Goal: Task Accomplishment & Management: Manage account settings

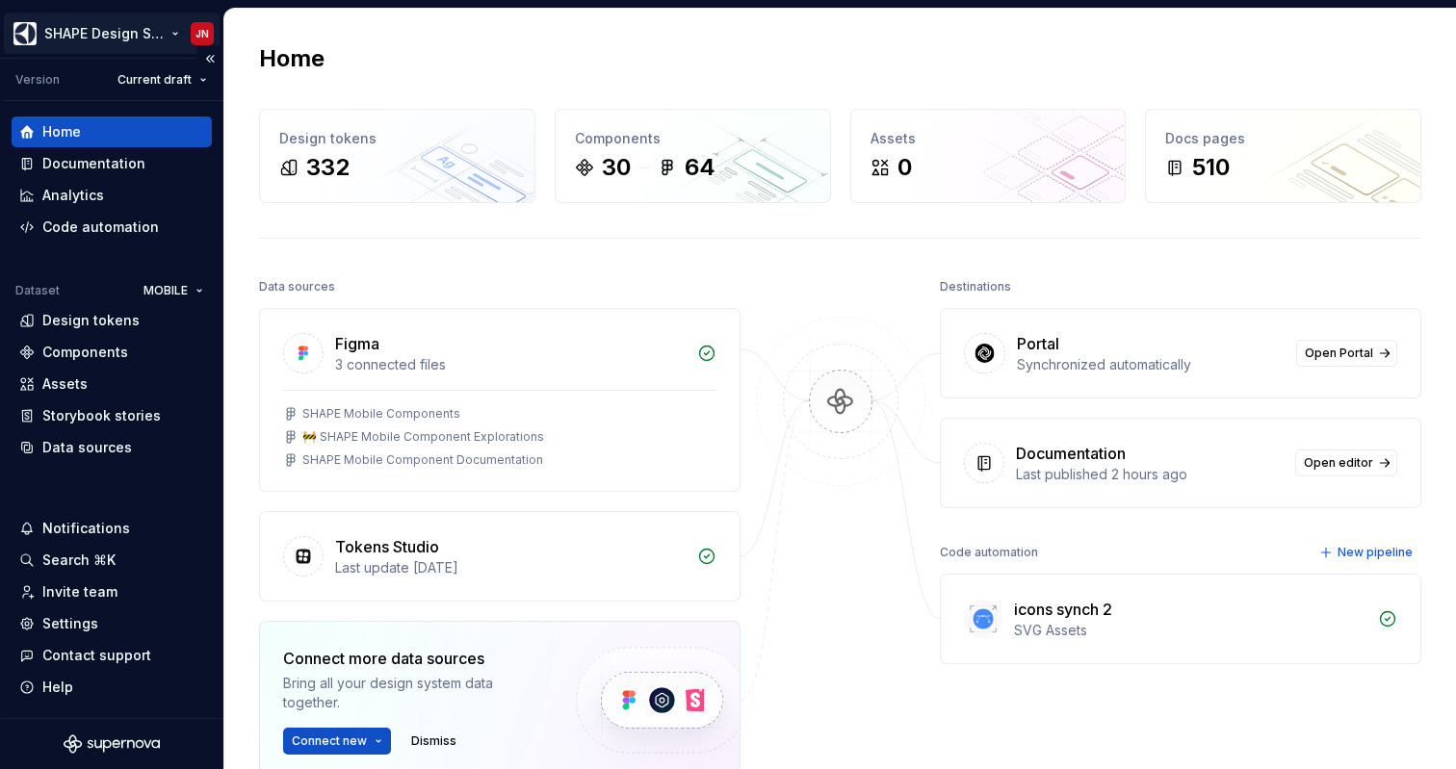
click at [171, 26] on html "SHAPE Design System JN Version Current draft Home Documentation Analytics Code …" at bounding box center [728, 384] width 1456 height 769
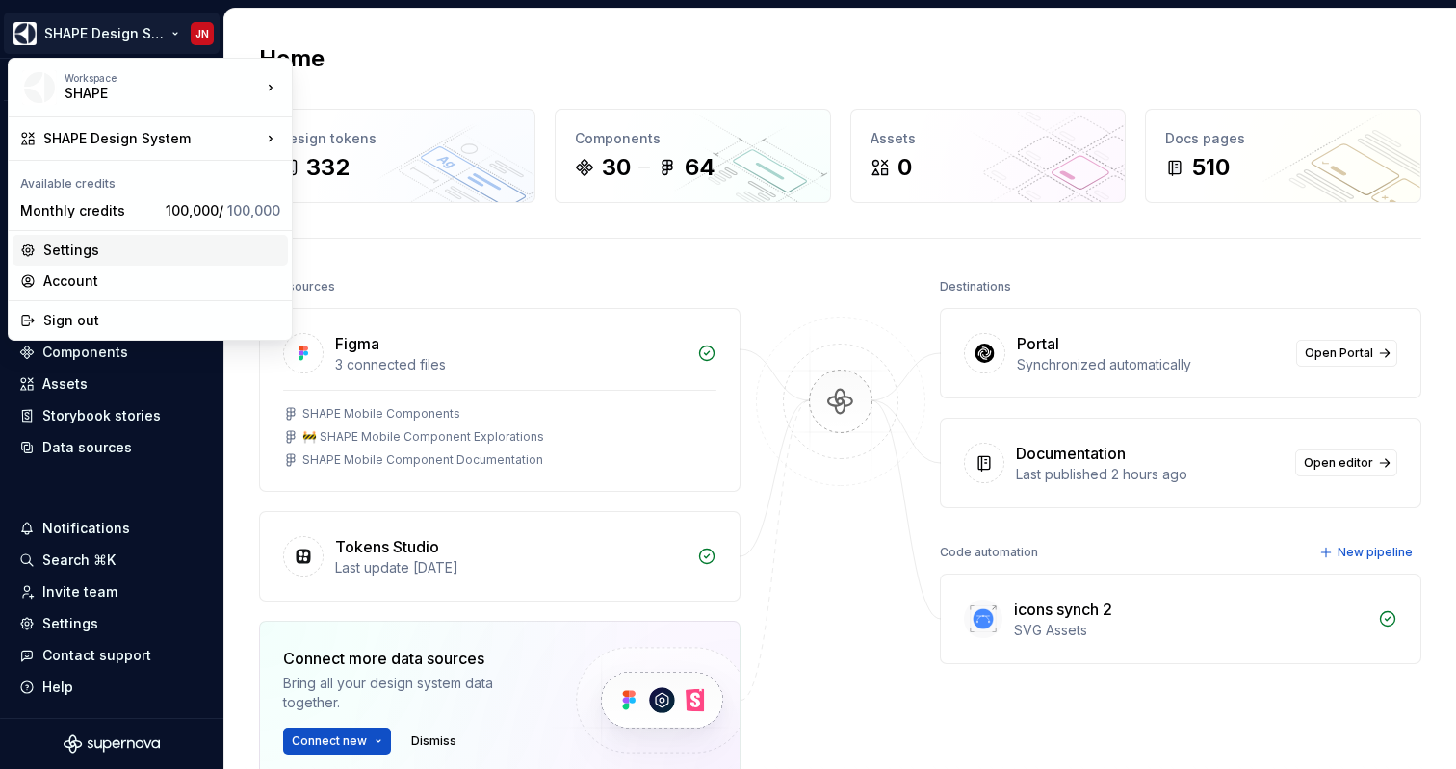
click at [125, 244] on div "Settings" at bounding box center [161, 250] width 237 height 19
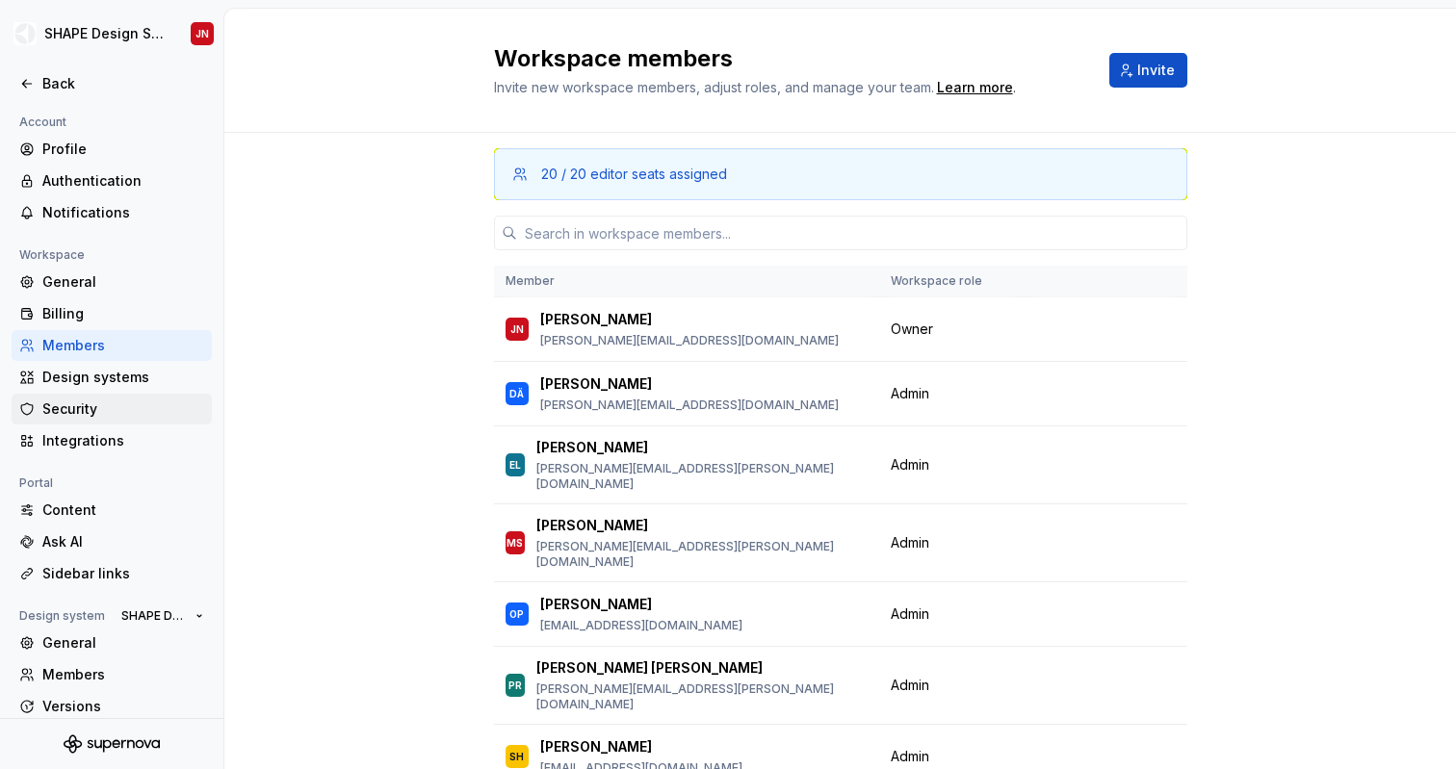
click at [134, 412] on div "Security" at bounding box center [123, 409] width 162 height 19
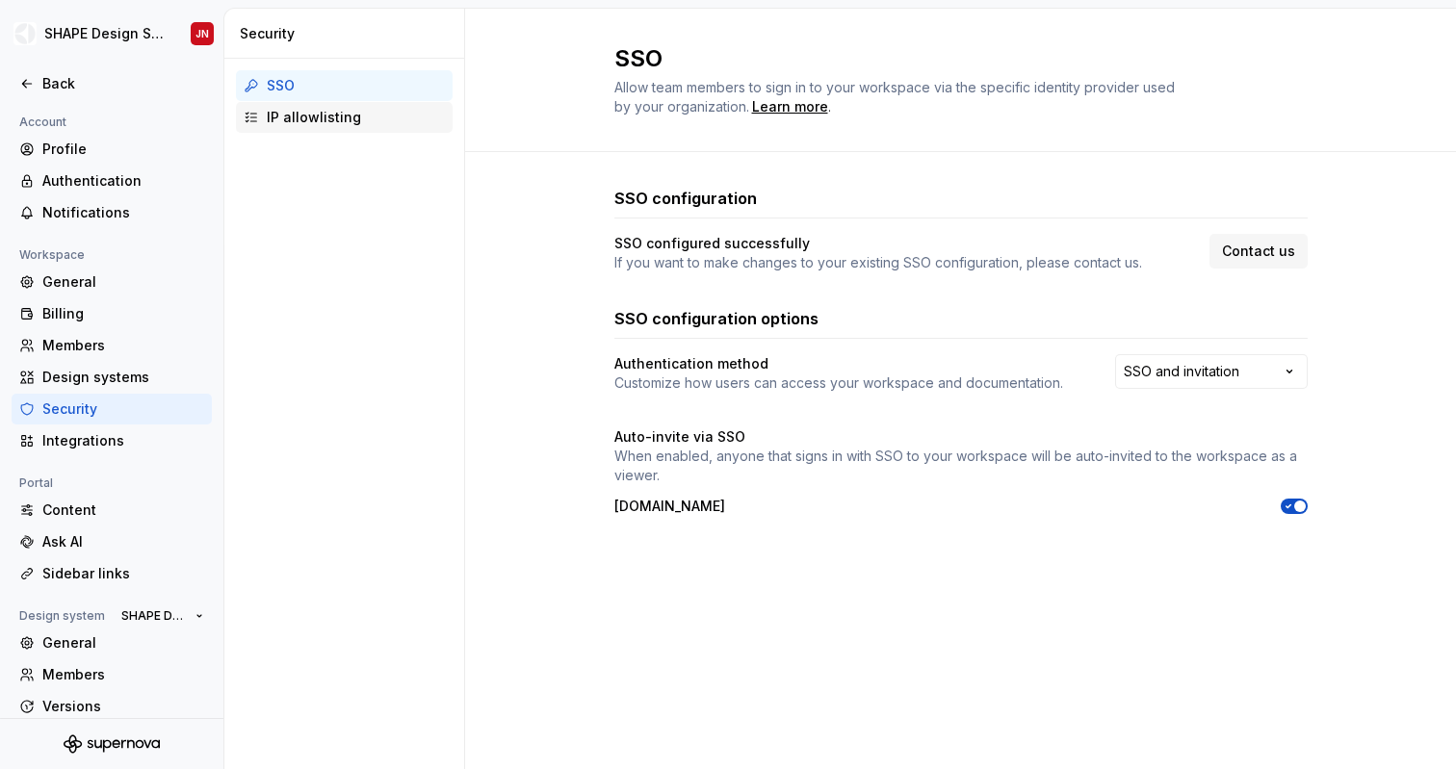
click at [328, 118] on div "IP allowlisting" at bounding box center [356, 117] width 178 height 19
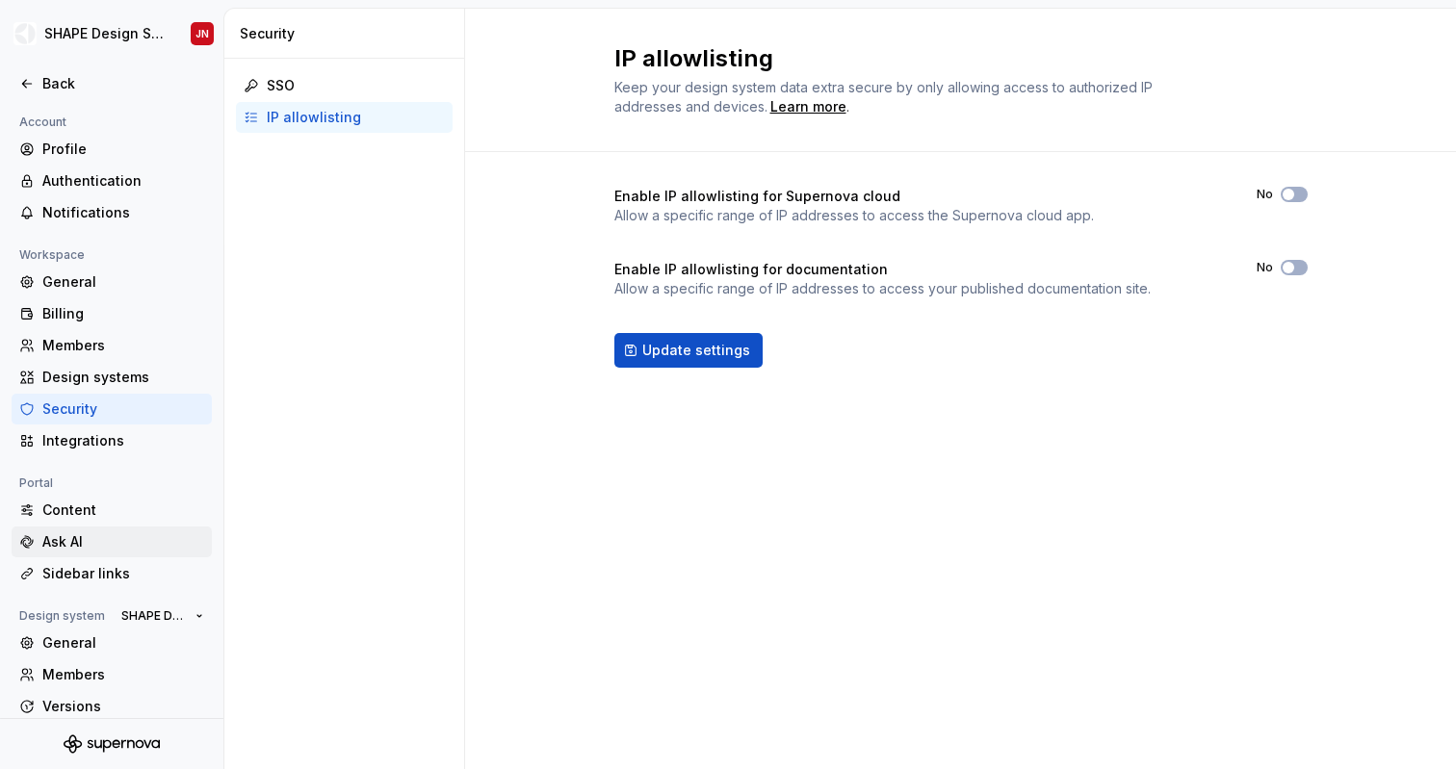
click at [109, 541] on div "Ask AI" at bounding box center [123, 542] width 162 height 19
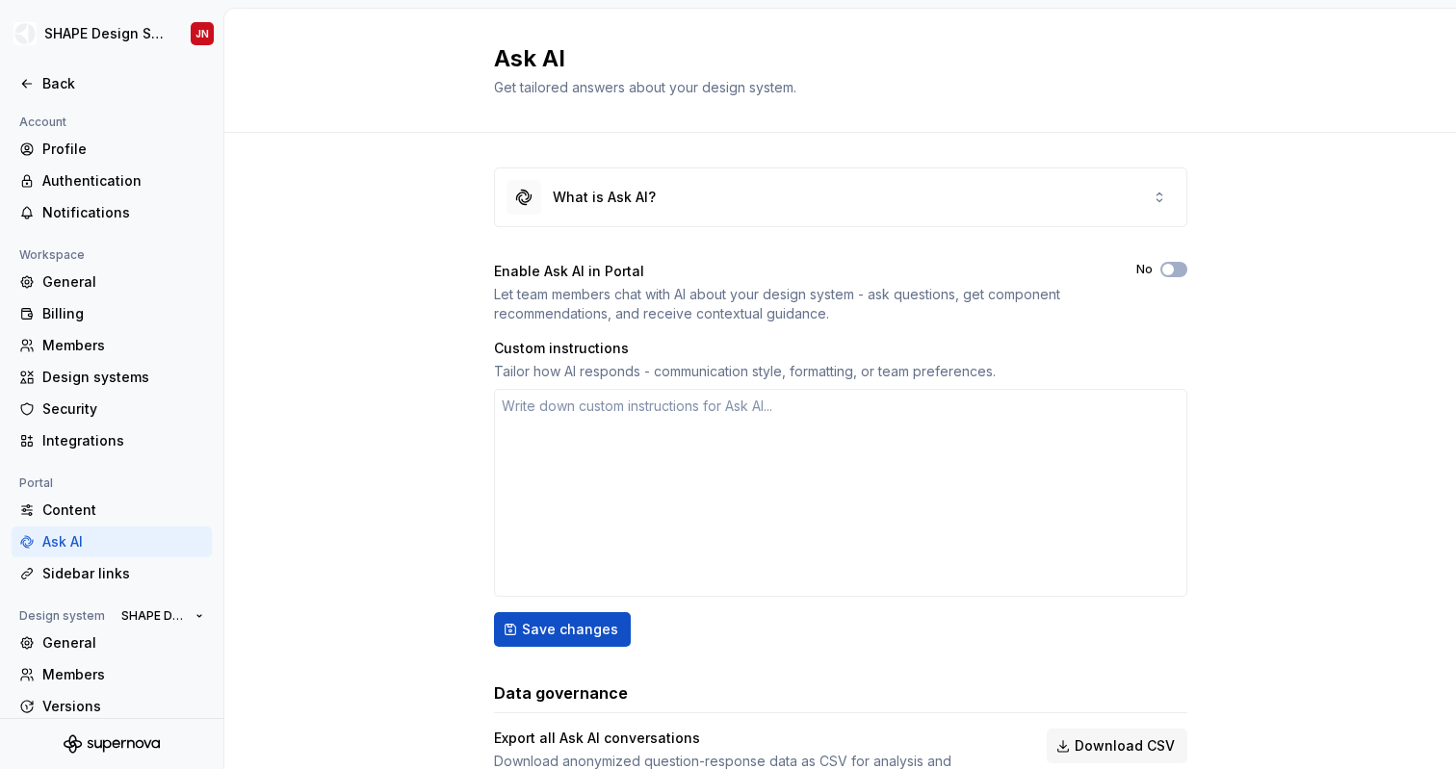
scroll to position [79, 0]
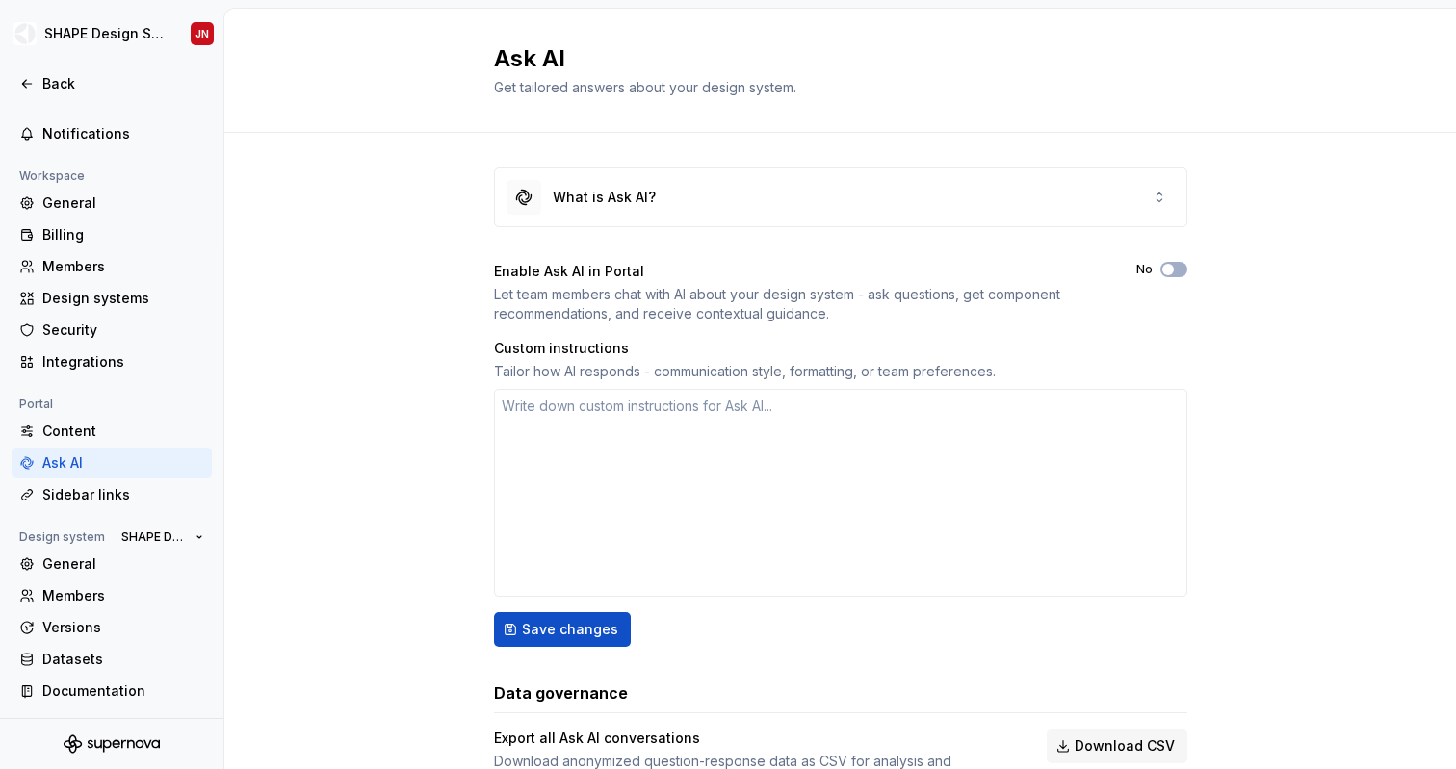
click at [514, 295] on div "Let team members chat with AI about your design system - ask questions, get com…" at bounding box center [798, 304] width 608 height 39
drag, startPoint x: 514, startPoint y: 295, endPoint x: 723, endPoint y: 296, distance: 209.0
click at [718, 295] on div "Let team members chat with AI about your design system - ask questions, get com…" at bounding box center [798, 304] width 608 height 39
click at [723, 296] on div "Let team members chat with AI about your design system - ask questions, get com…" at bounding box center [798, 304] width 608 height 39
click at [1175, 266] on button "No" at bounding box center [1173, 269] width 27 height 15
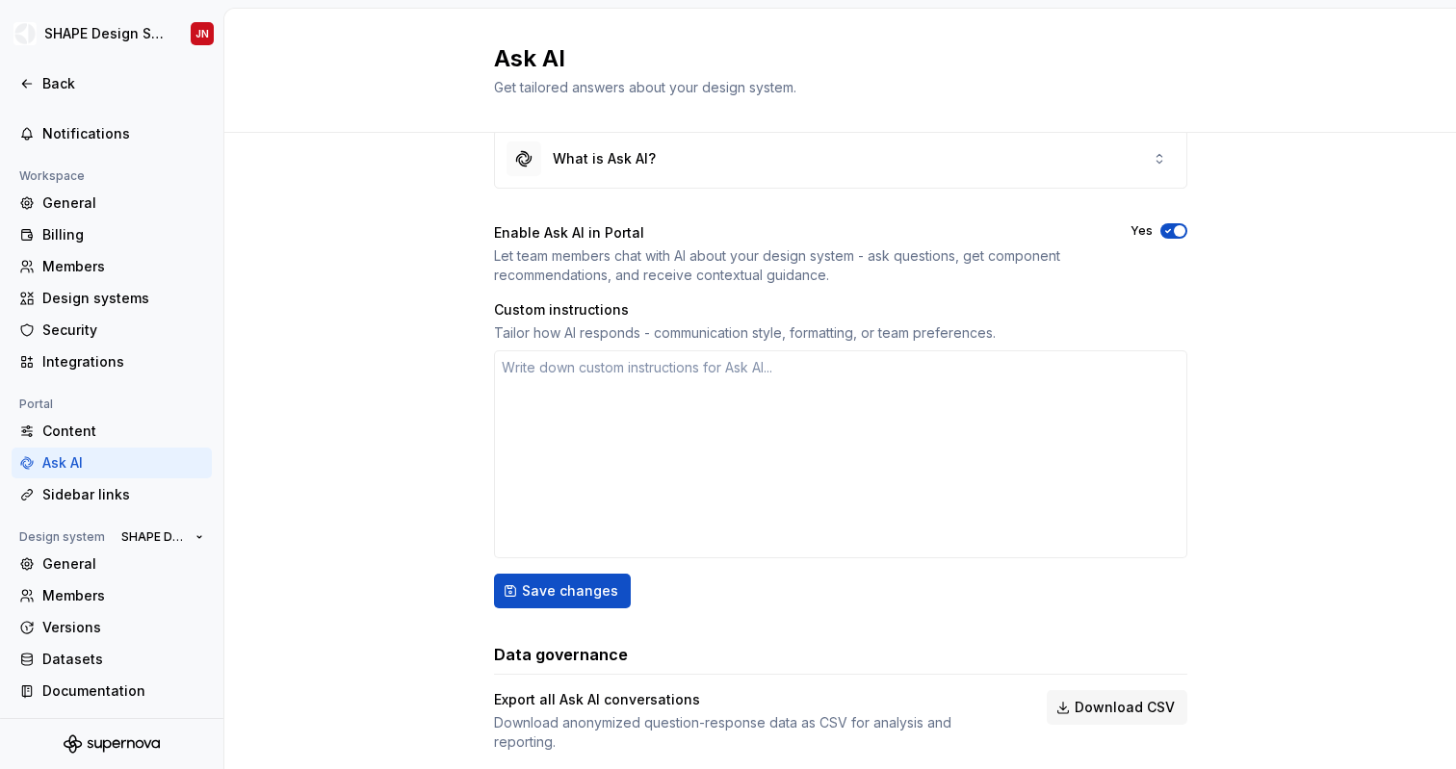
scroll to position [75, 0]
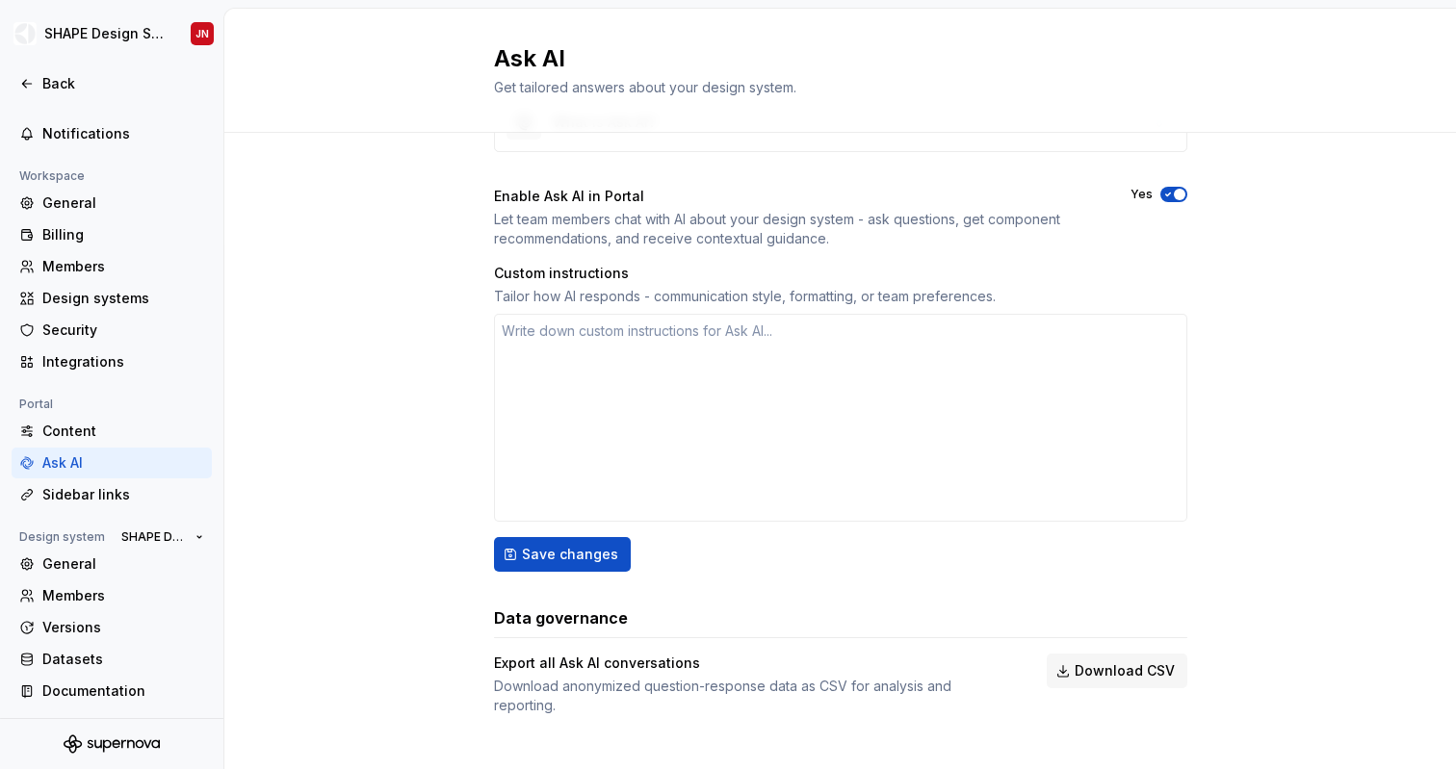
click at [507, 195] on div "Enable Ask AI in Portal" at bounding box center [795, 196] width 602 height 19
click at [561, 199] on div "Enable Ask AI in Portal" at bounding box center [795, 196] width 602 height 19
click at [886, 225] on div "Let team members chat with AI about your design system - ask questions, get com…" at bounding box center [795, 229] width 602 height 39
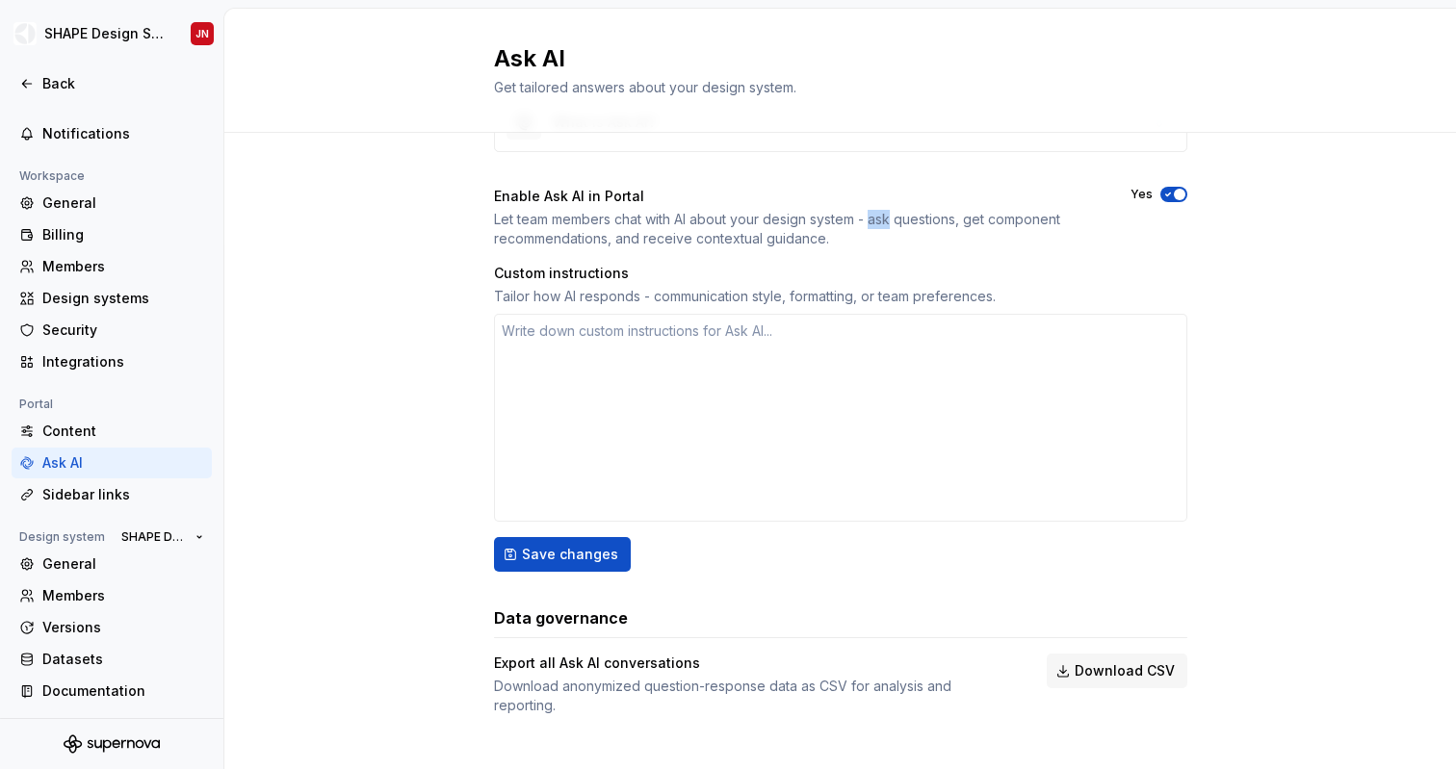
click at [886, 225] on div "Let team members chat with AI about your design system - ask questions, get com…" at bounding box center [795, 229] width 602 height 39
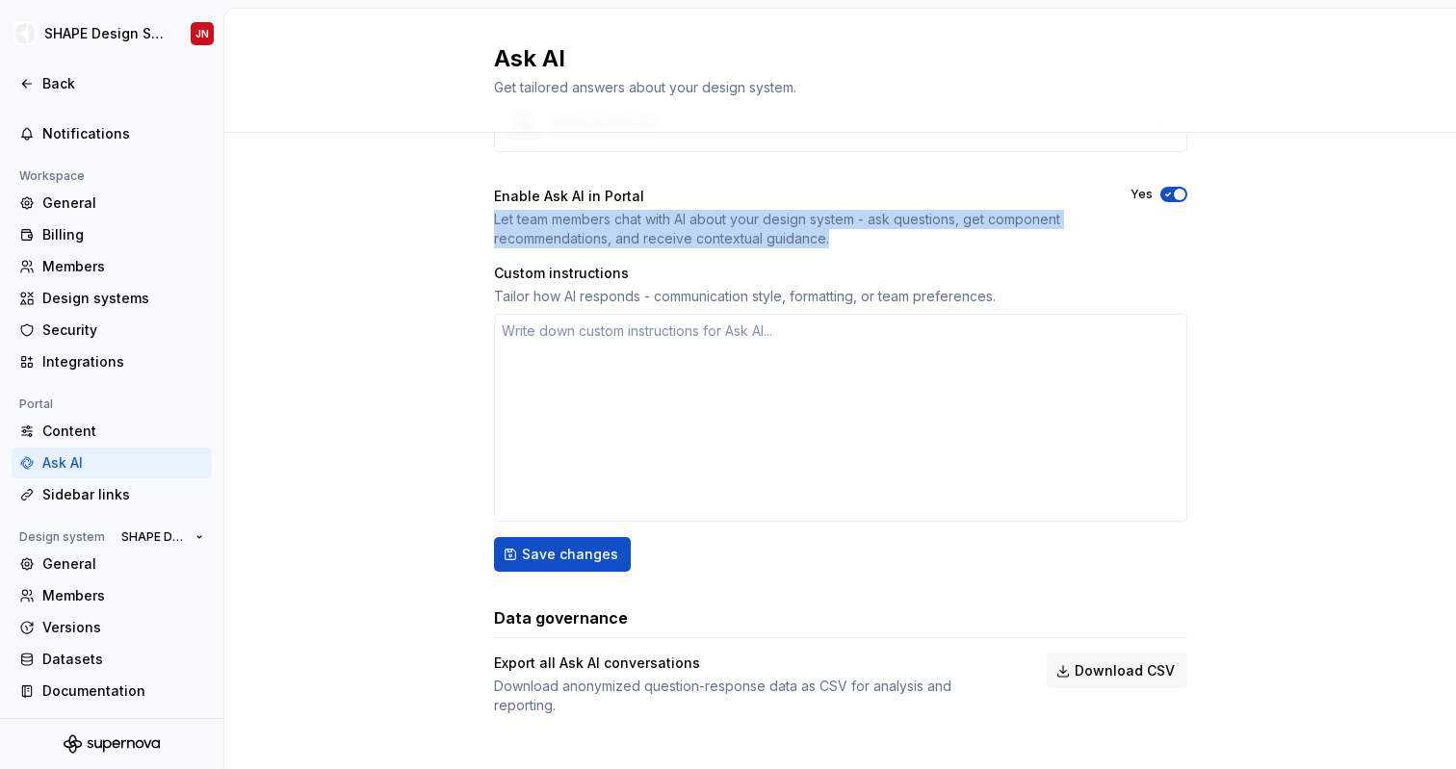
click at [886, 225] on div "Let team members chat with AI about your design system - ask questions, get com…" at bounding box center [795, 229] width 602 height 39
click at [606, 553] on span "Save changes" at bounding box center [570, 554] width 96 height 19
click at [618, 234] on div "Let team members chat with AI about your design system - ask questions, get com…" at bounding box center [795, 229] width 602 height 39
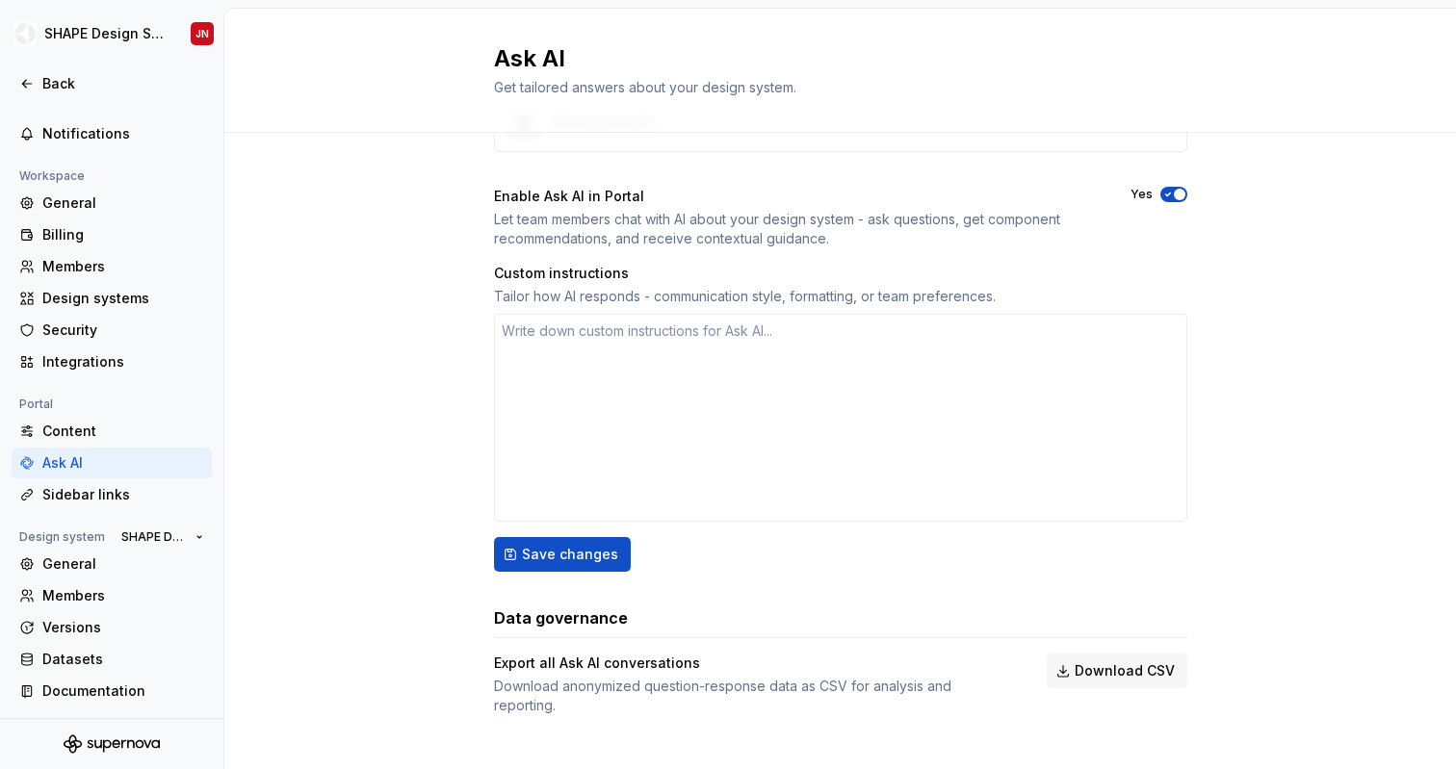
click at [506, 296] on div "Tailor how AI responds - communication style, formatting, or team preferences." at bounding box center [840, 296] width 693 height 19
drag, startPoint x: 506, startPoint y: 296, endPoint x: 620, endPoint y: 299, distance: 114.6
click at [619, 298] on div "Tailor how AI responds - communication style, formatting, or team preferences." at bounding box center [840, 296] width 693 height 19
click at [563, 299] on div "Tailor how AI responds - communication style, formatting, or team preferences." at bounding box center [840, 296] width 693 height 19
drag, startPoint x: 563, startPoint y: 299, endPoint x: 666, endPoint y: 299, distance: 103.0
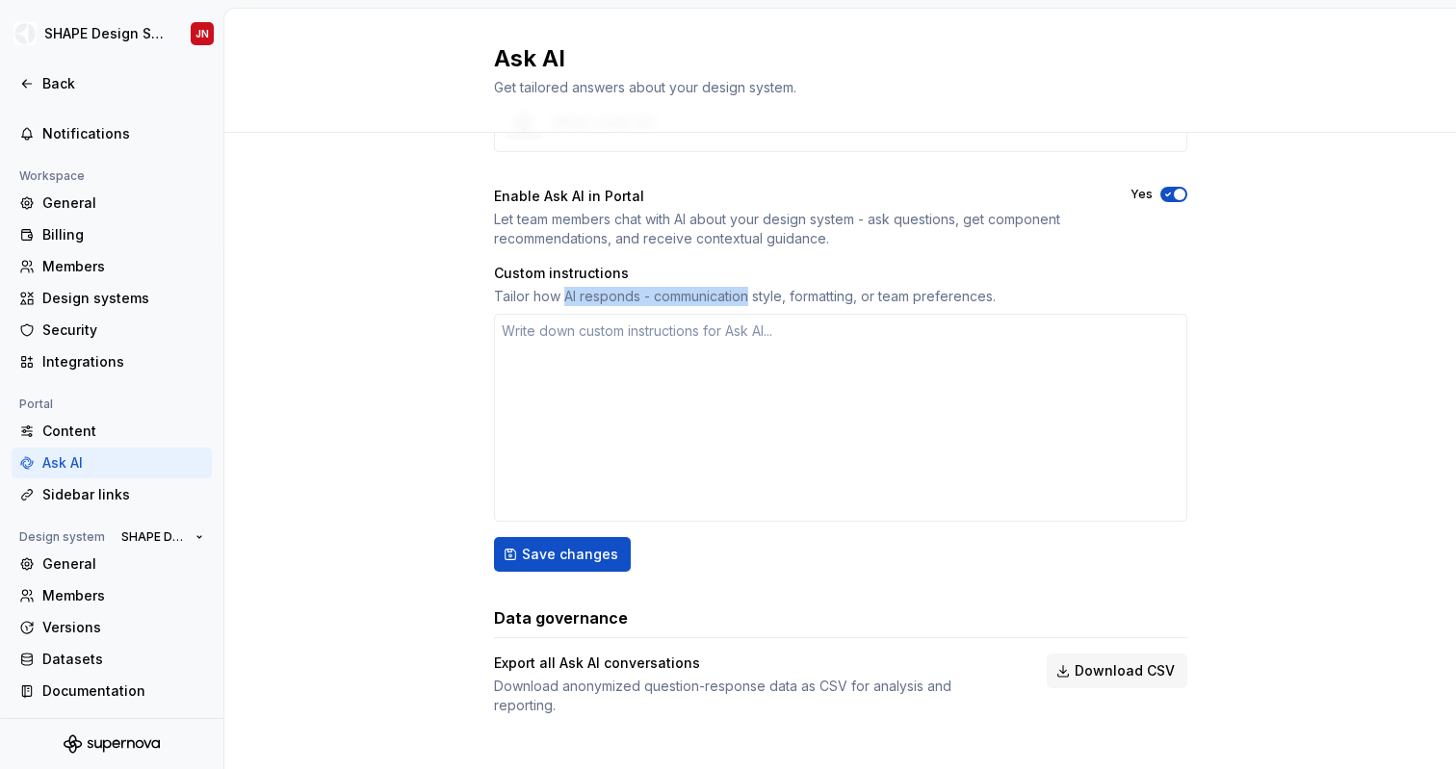
click at [664, 299] on div "Tailor how AI responds - communication style, formatting, or team preferences." at bounding box center [840, 296] width 693 height 19
click at [745, 299] on div "Tailor how AI responds - communication style, formatting, or team preferences." at bounding box center [840, 296] width 693 height 19
click at [795, 299] on div "Tailor how AI responds - communication style, formatting, or team preferences." at bounding box center [840, 296] width 693 height 19
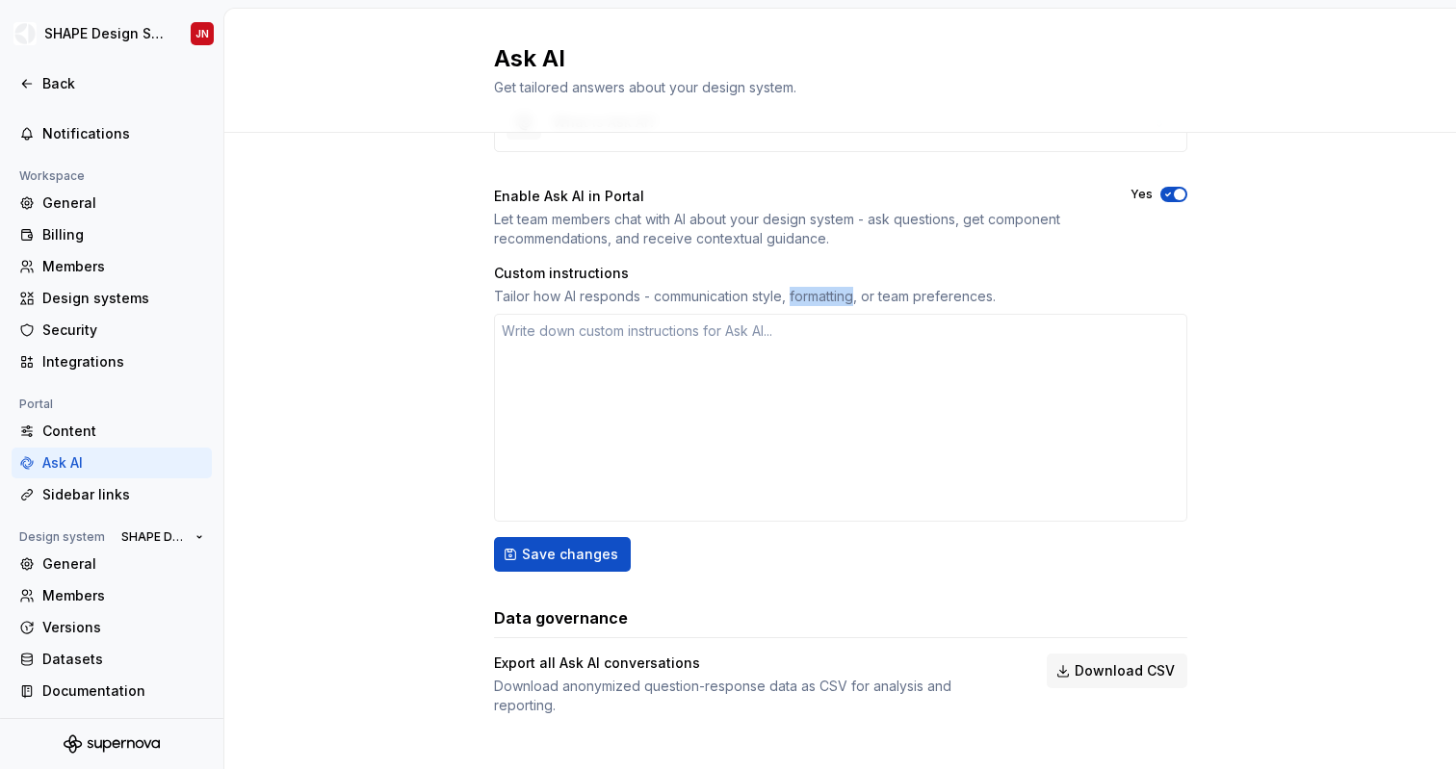
click at [795, 299] on div "Tailor how AI responds - communication style, formatting, or team preferences." at bounding box center [840, 296] width 693 height 19
click at [738, 299] on div "Tailor how AI responds - communication style, formatting, or team preferences." at bounding box center [840, 296] width 693 height 19
click at [651, 333] on textarea at bounding box center [840, 418] width 693 height 208
click at [398, 335] on div "What is Ask AI? Enable Ask AI in Portal Let team members chat with AI about you…" at bounding box center [840, 423] width 1232 height 731
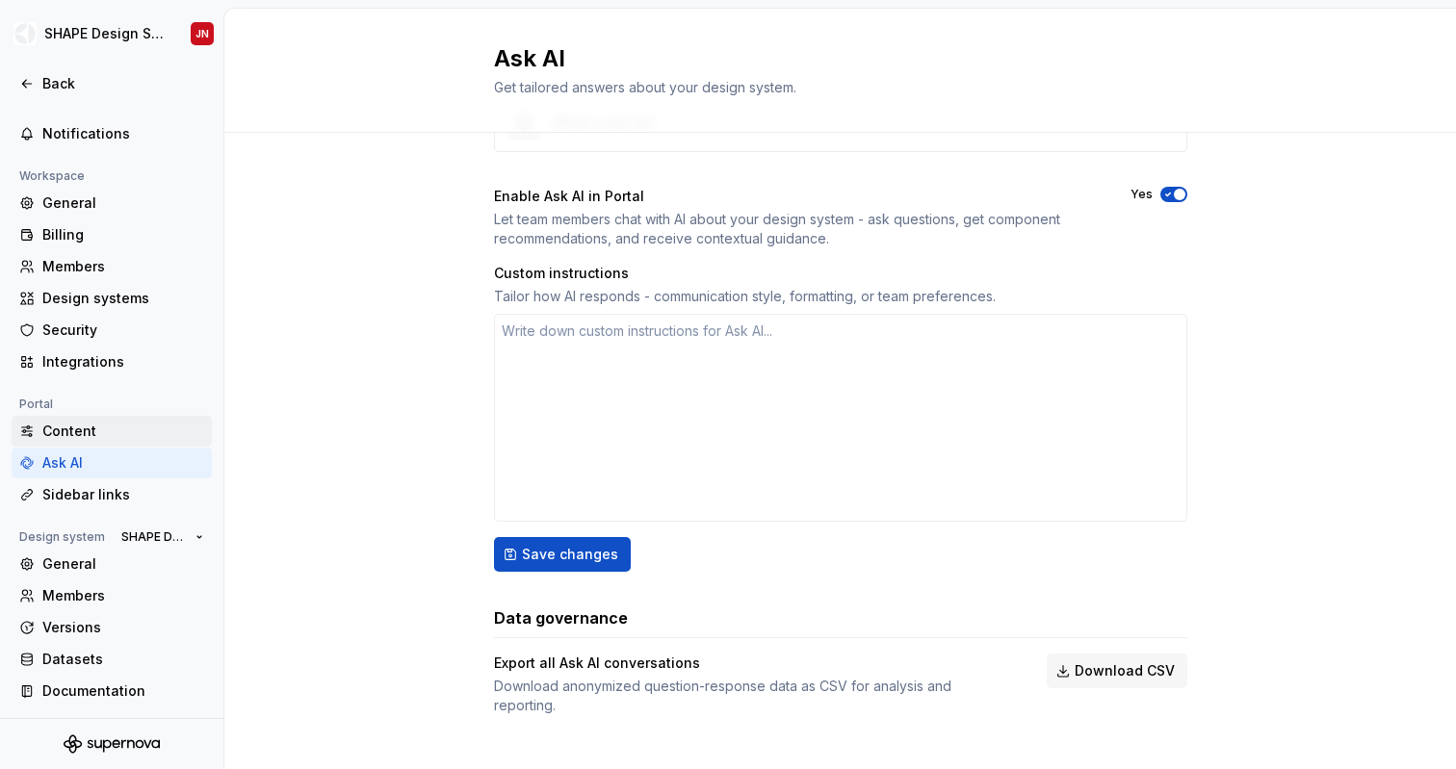
click at [94, 436] on div "Content" at bounding box center [123, 431] width 162 height 19
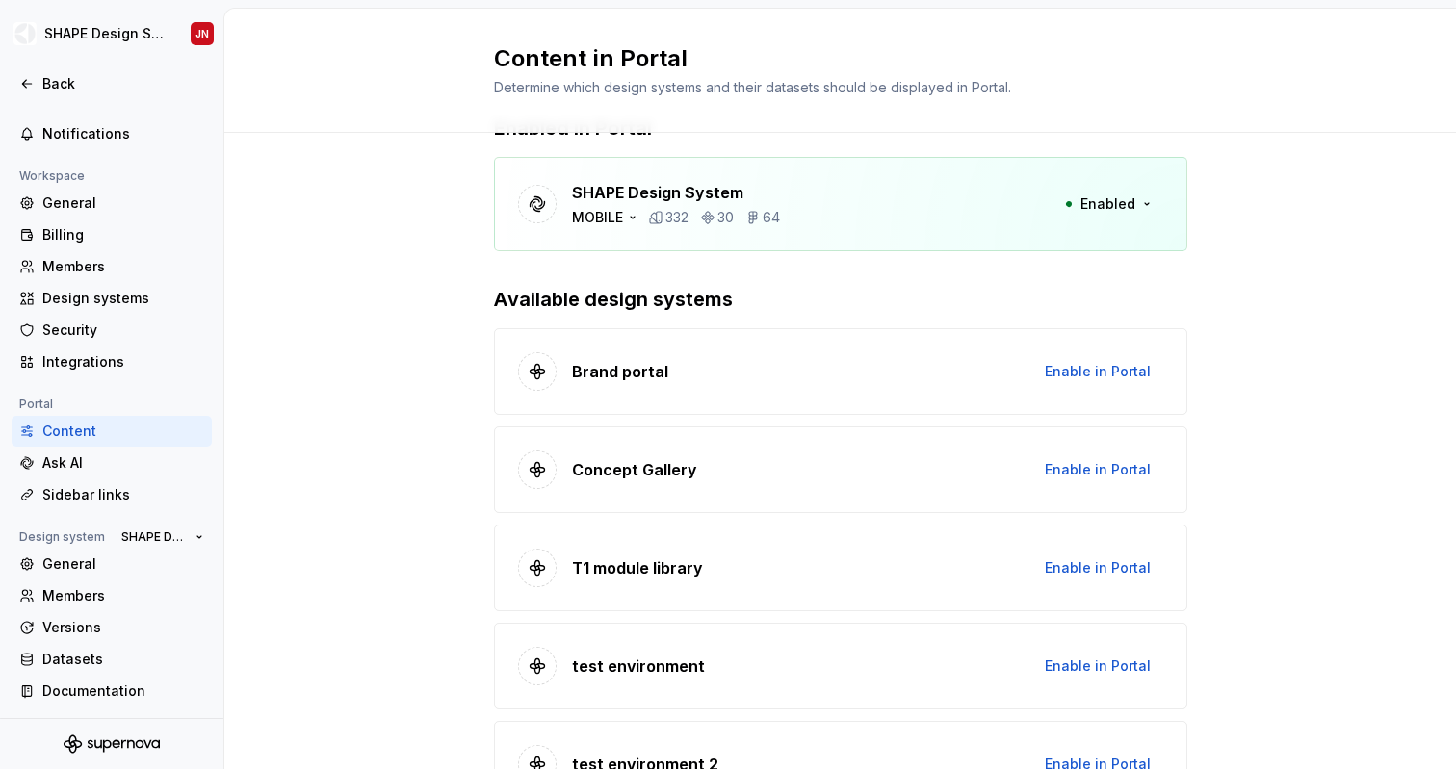
scroll to position [64, 0]
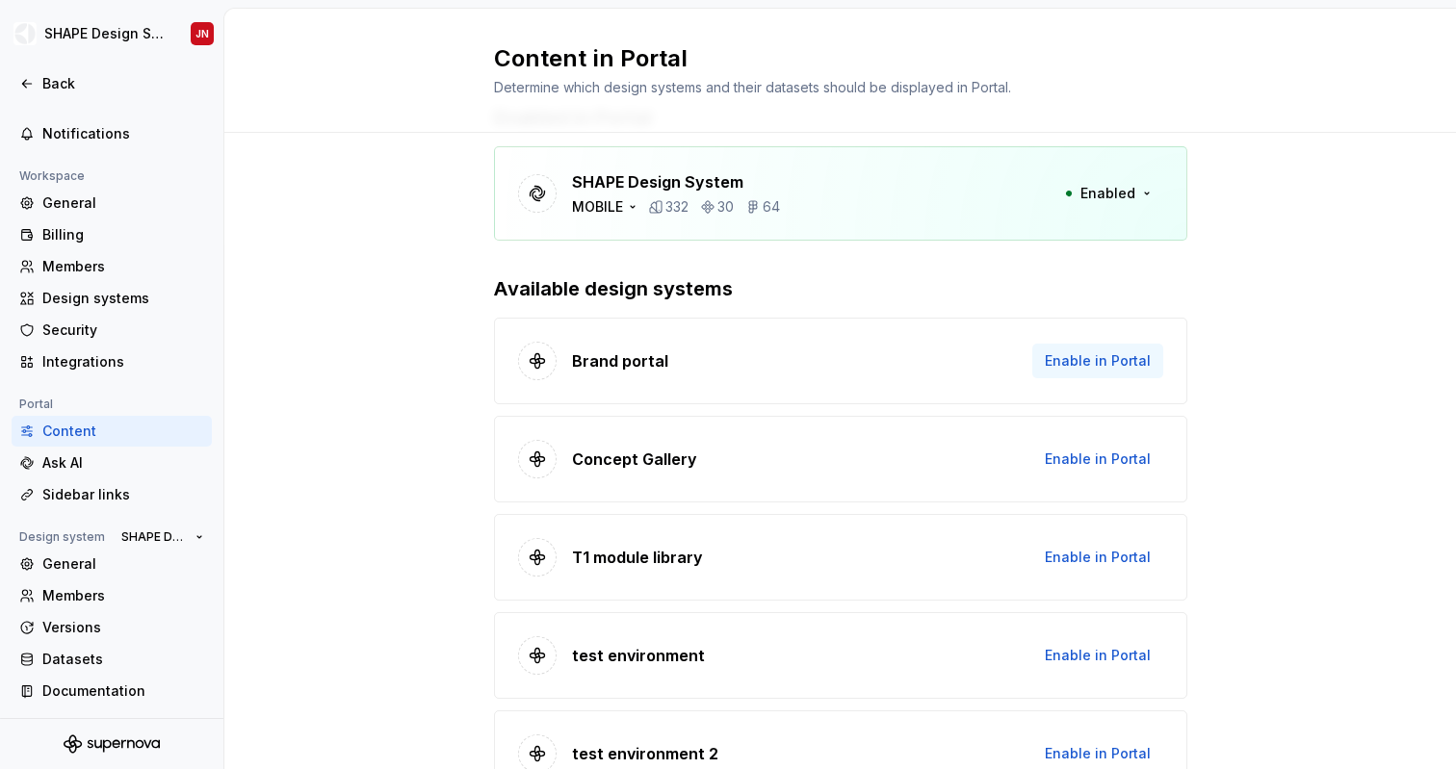
click at [1089, 362] on span "Enable in Portal" at bounding box center [1098, 360] width 106 height 19
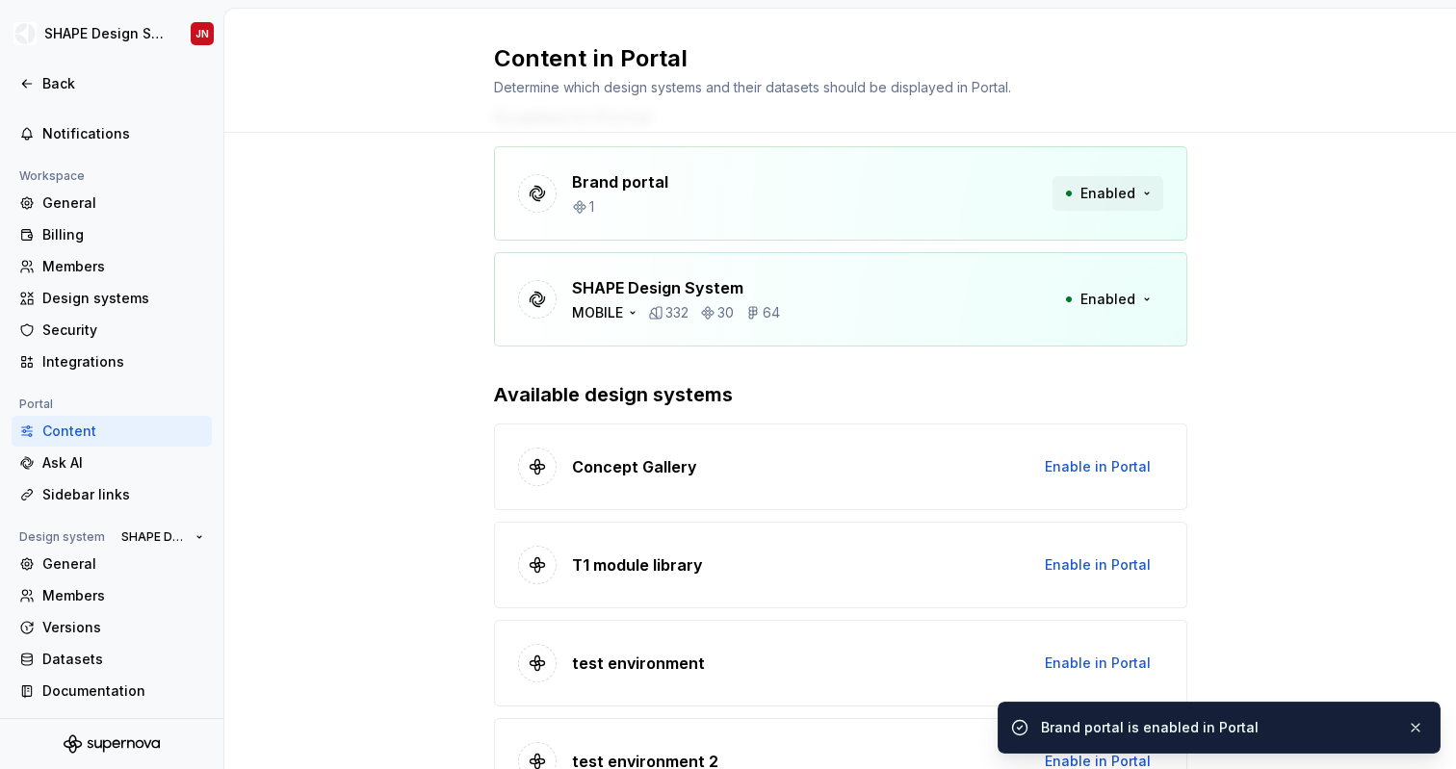
click at [1118, 183] on button "Enabled" at bounding box center [1107, 193] width 111 height 35
click at [1254, 234] on div "Enabled in Portal Brand portal 1 Enabled SHAPE Design System MOBILE [PHONE_NUMB…" at bounding box center [840, 719] width 1232 height 1300
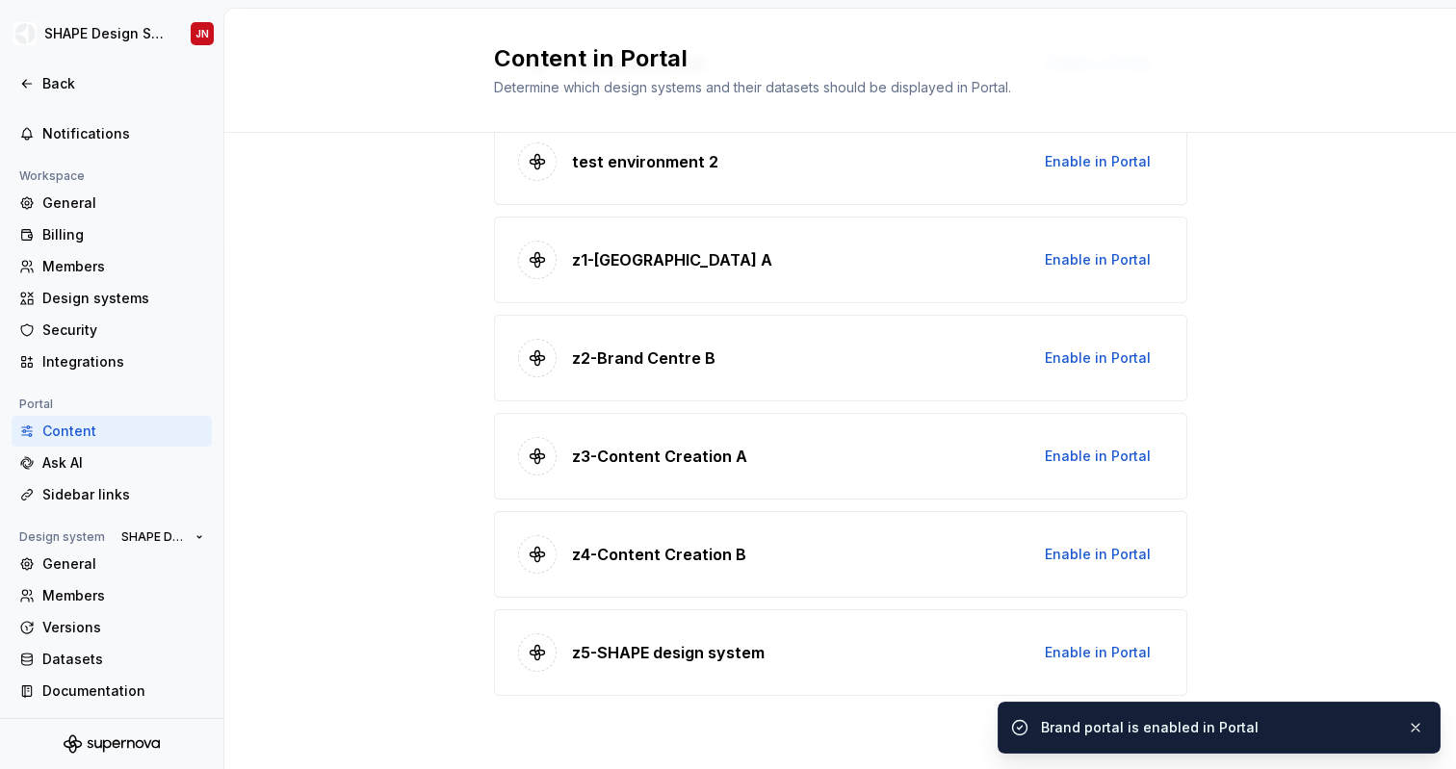
scroll to position [0, 0]
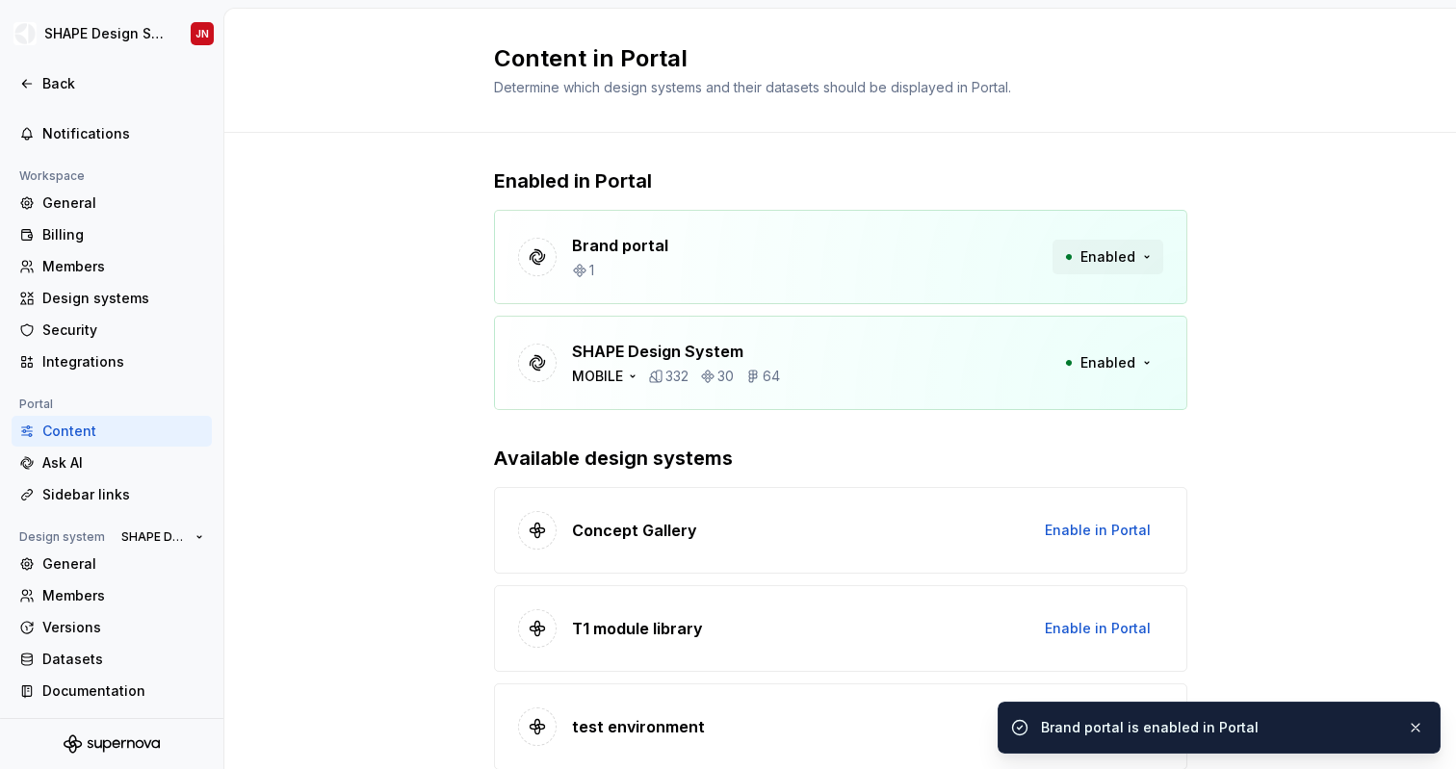
click at [1135, 257] on button "Enabled" at bounding box center [1107, 257] width 111 height 35
click at [1085, 303] on div "Disable from Portal" at bounding box center [1070, 298] width 129 height 19
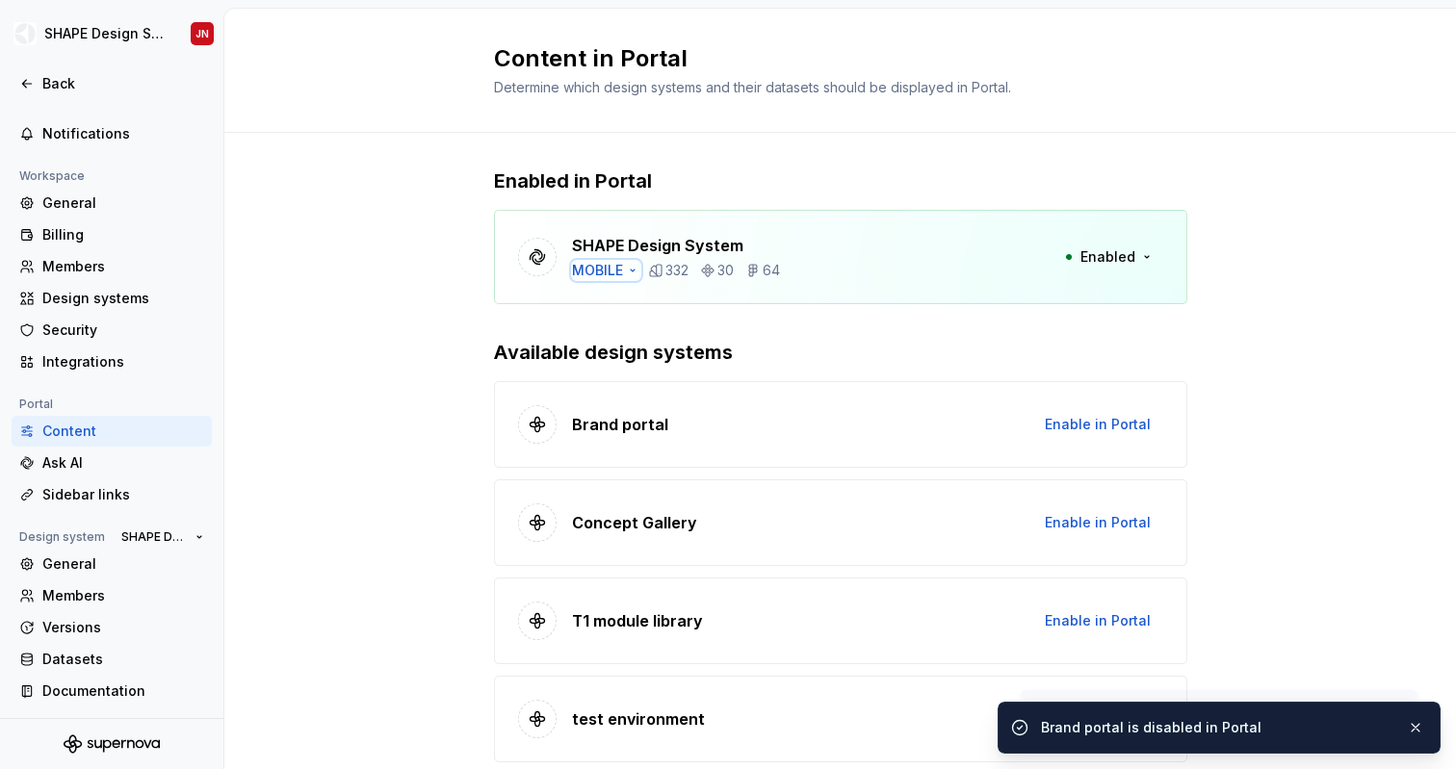
click at [625, 266] on icon "button" at bounding box center [632, 270] width 15 height 15
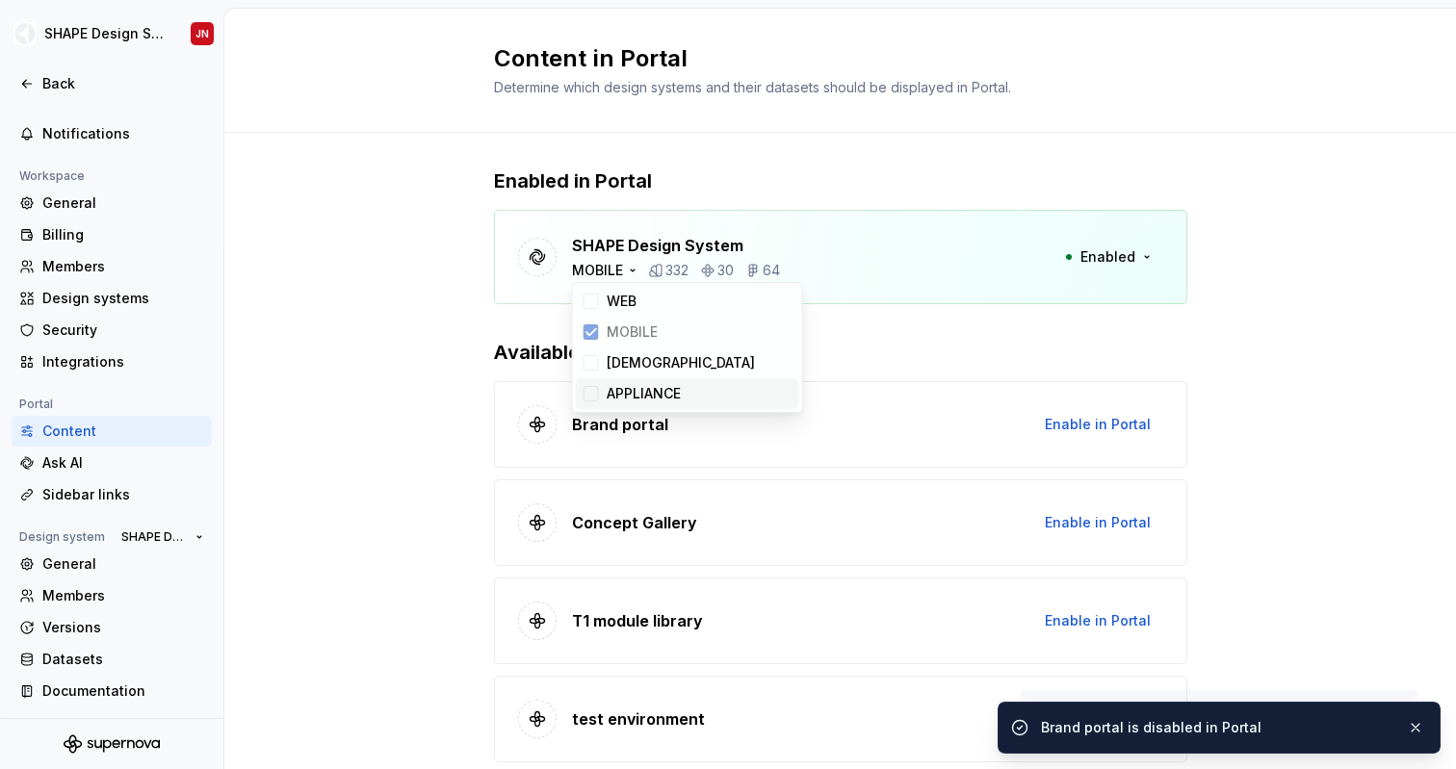
click at [589, 392] on div at bounding box center [591, 393] width 15 height 15
click at [588, 299] on div at bounding box center [591, 301] width 15 height 15
click at [960, 164] on div "Enabled in Portal SHAPE Design System 3 datasets 1530 133 316 Enabled Available…" at bounding box center [840, 779] width 693 height 1292
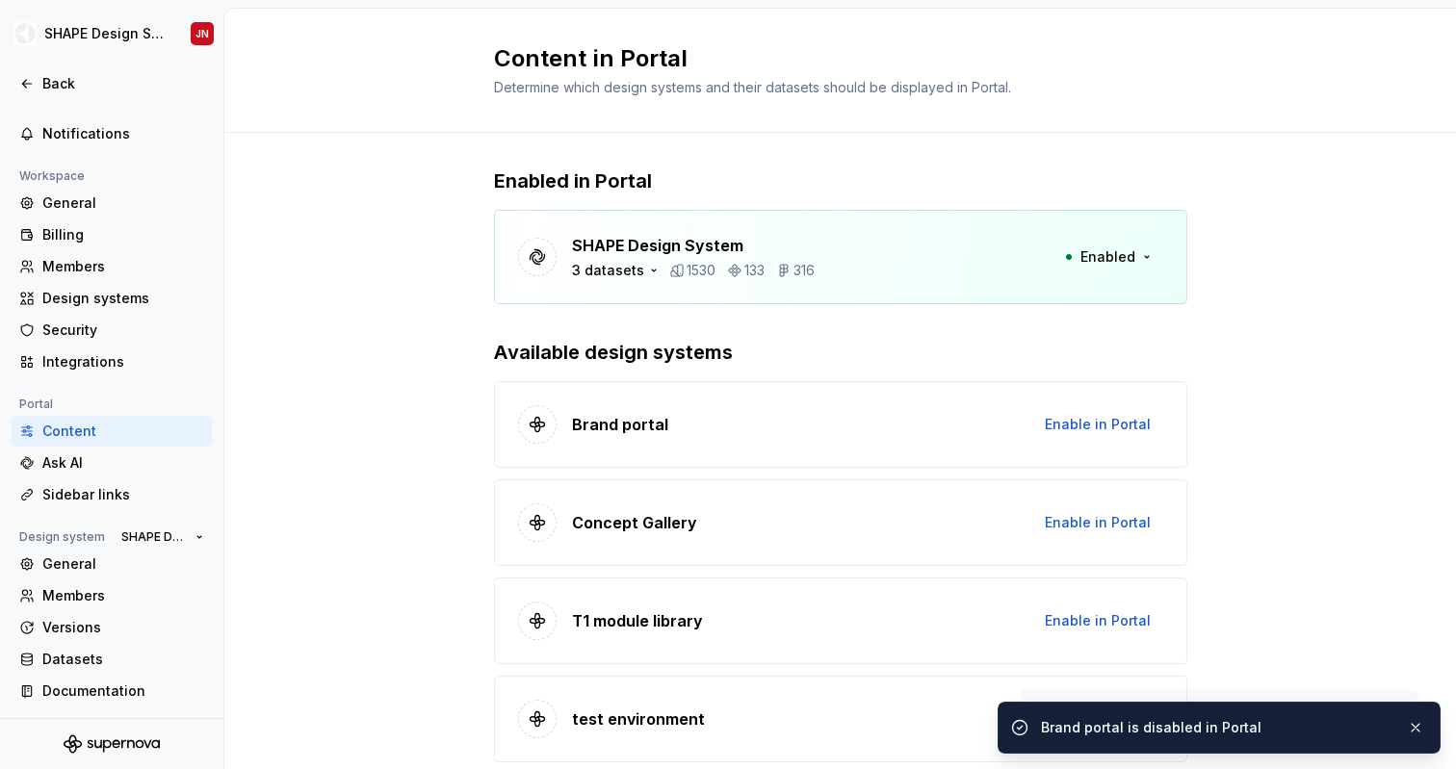
click at [358, 306] on div "Enabled in Portal SHAPE Design System 3 datasets 1530 133 316 Enabled Available…" at bounding box center [840, 779] width 1232 height 1292
click at [118, 469] on div "Ask AI" at bounding box center [123, 463] width 162 height 19
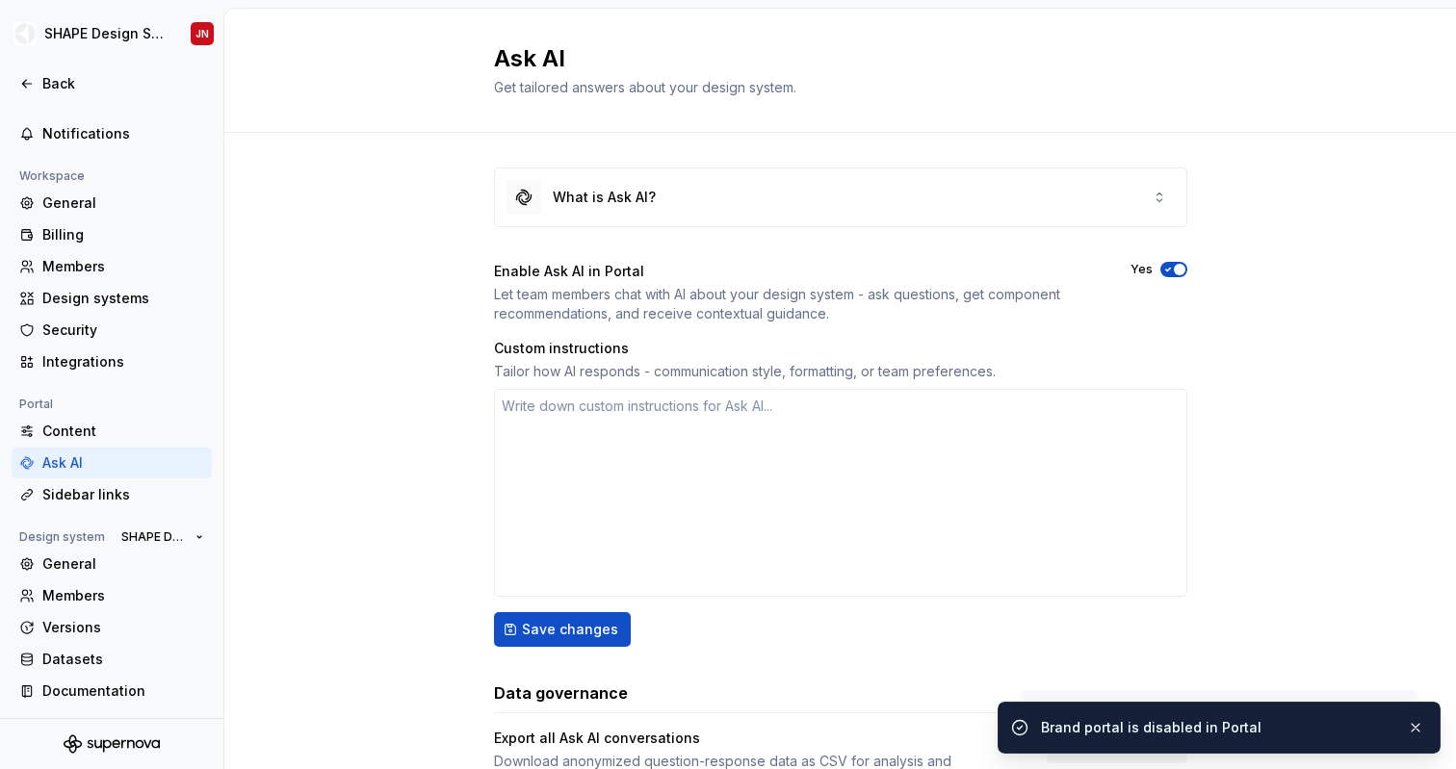
type textarea "*"
click at [101, 236] on div "Billing" at bounding box center [123, 234] width 162 height 19
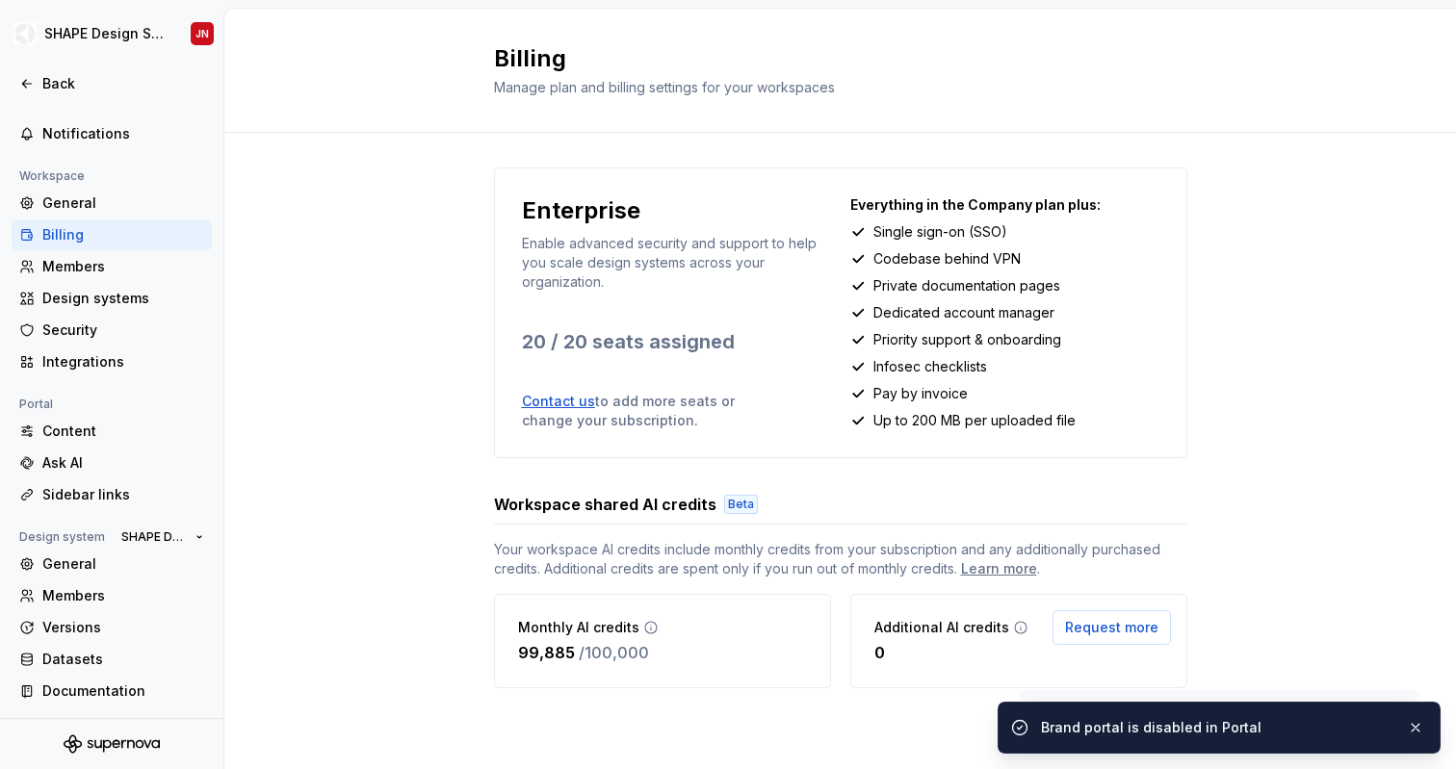
click at [560, 548] on span "Your workspace AI credits include monthly credits from your subscription and an…" at bounding box center [840, 559] width 693 height 39
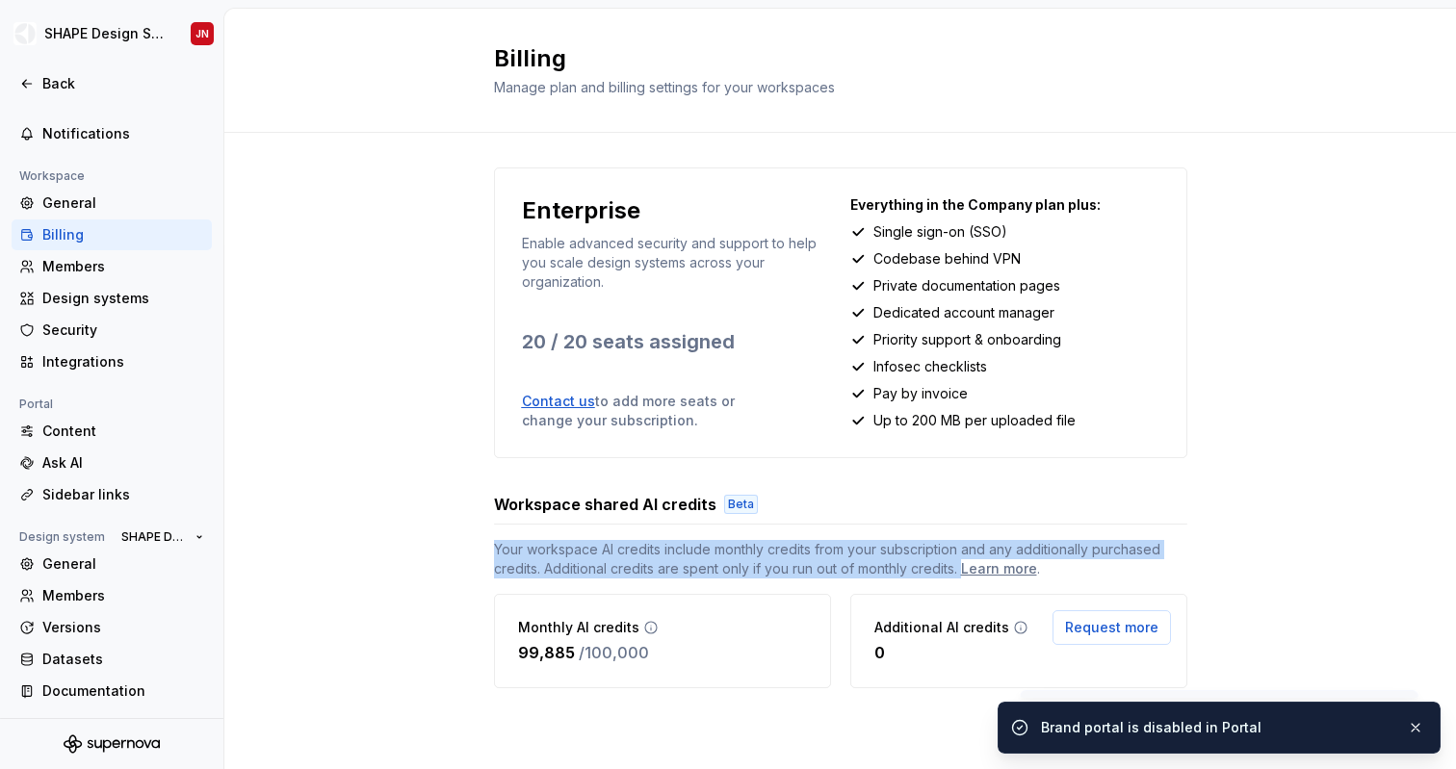
click at [560, 548] on span "Your workspace AI credits include monthly credits from your subscription and an…" at bounding box center [840, 559] width 693 height 39
click at [676, 548] on span "Your workspace AI credits include monthly credits from your subscription and an…" at bounding box center [840, 559] width 693 height 39
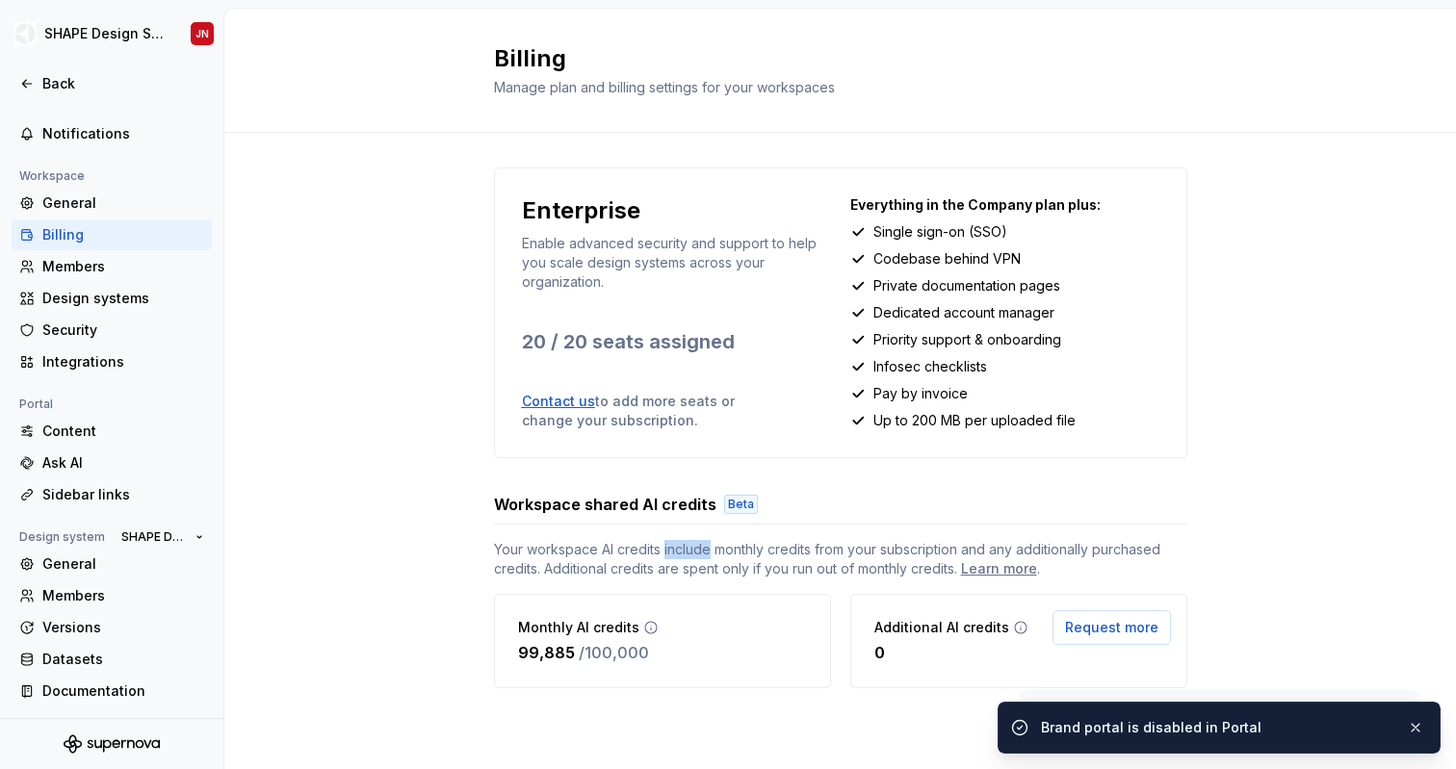
click at [676, 548] on span "Your workspace AI credits include monthly credits from your subscription and an…" at bounding box center [840, 559] width 693 height 39
click at [750, 549] on span "Your workspace AI credits include monthly credits from your subscription and an…" at bounding box center [840, 559] width 693 height 39
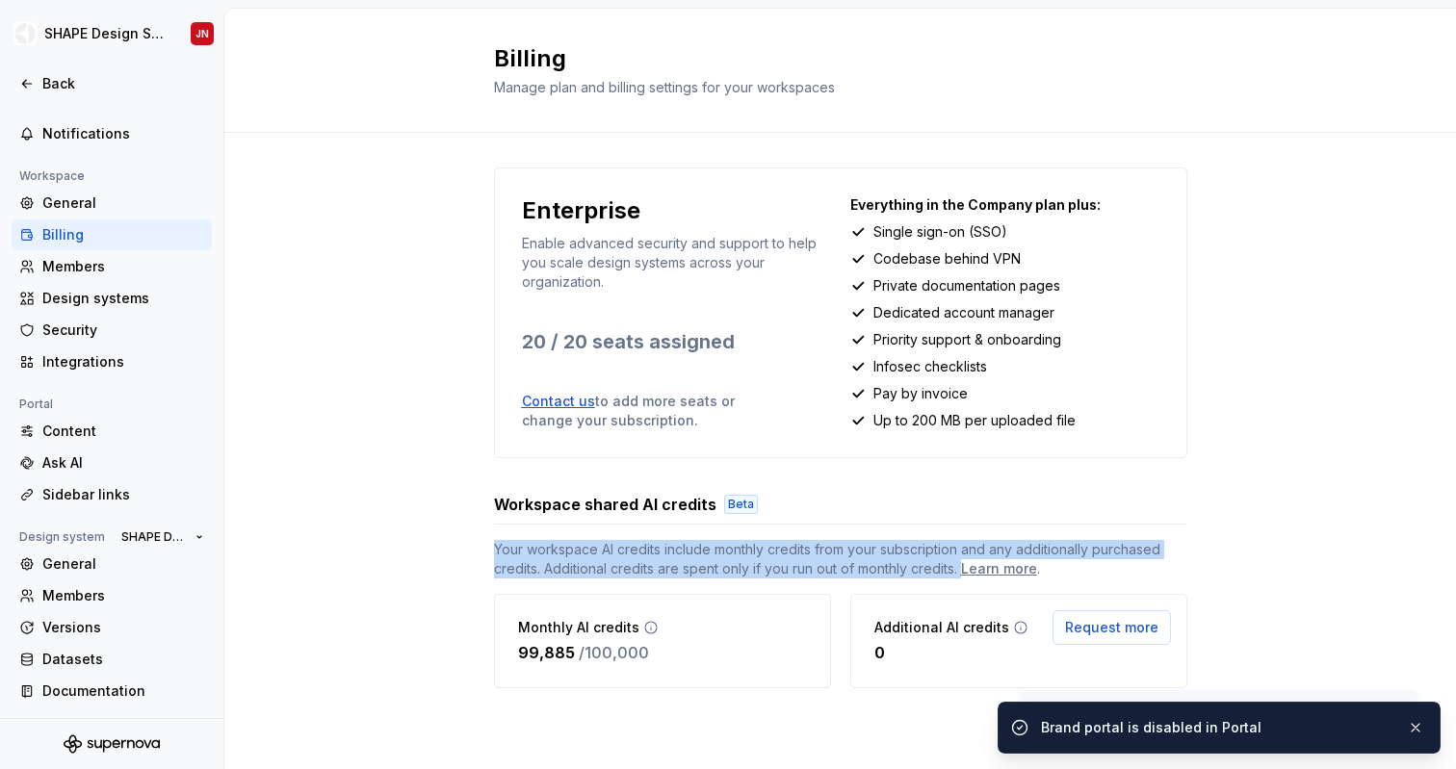
click at [750, 549] on span "Your workspace AI credits include monthly credits from your subscription and an…" at bounding box center [840, 559] width 693 height 39
click at [793, 549] on span "Your workspace AI credits include monthly credits from your subscription and an…" at bounding box center [840, 559] width 693 height 39
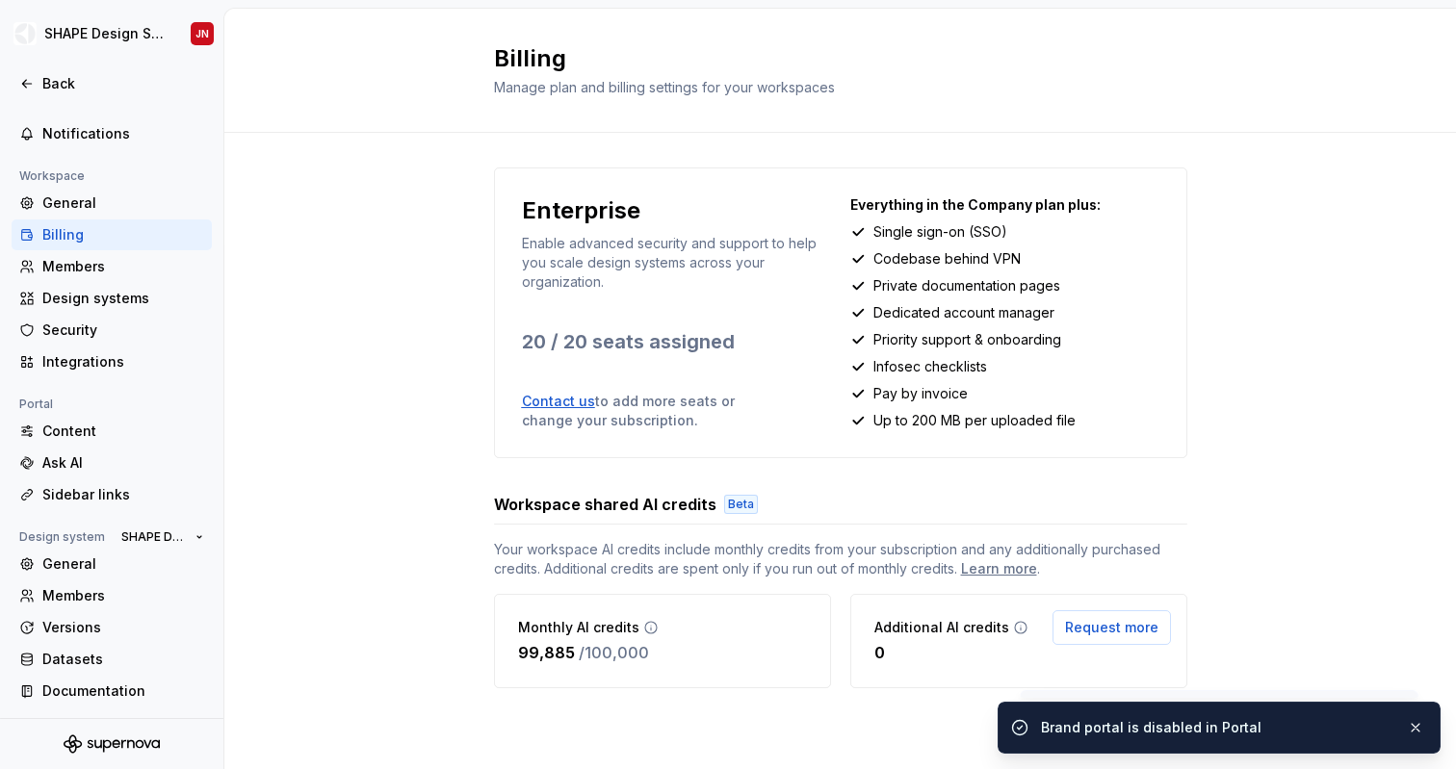
click at [714, 568] on span "Your workspace AI credits include monthly credits from your subscription and an…" at bounding box center [840, 559] width 693 height 39
drag, startPoint x: 714, startPoint y: 568, endPoint x: 849, endPoint y: 568, distance: 135.8
click at [849, 568] on span "Your workspace AI credits include monthly credits from your subscription and an…" at bounding box center [840, 559] width 693 height 39
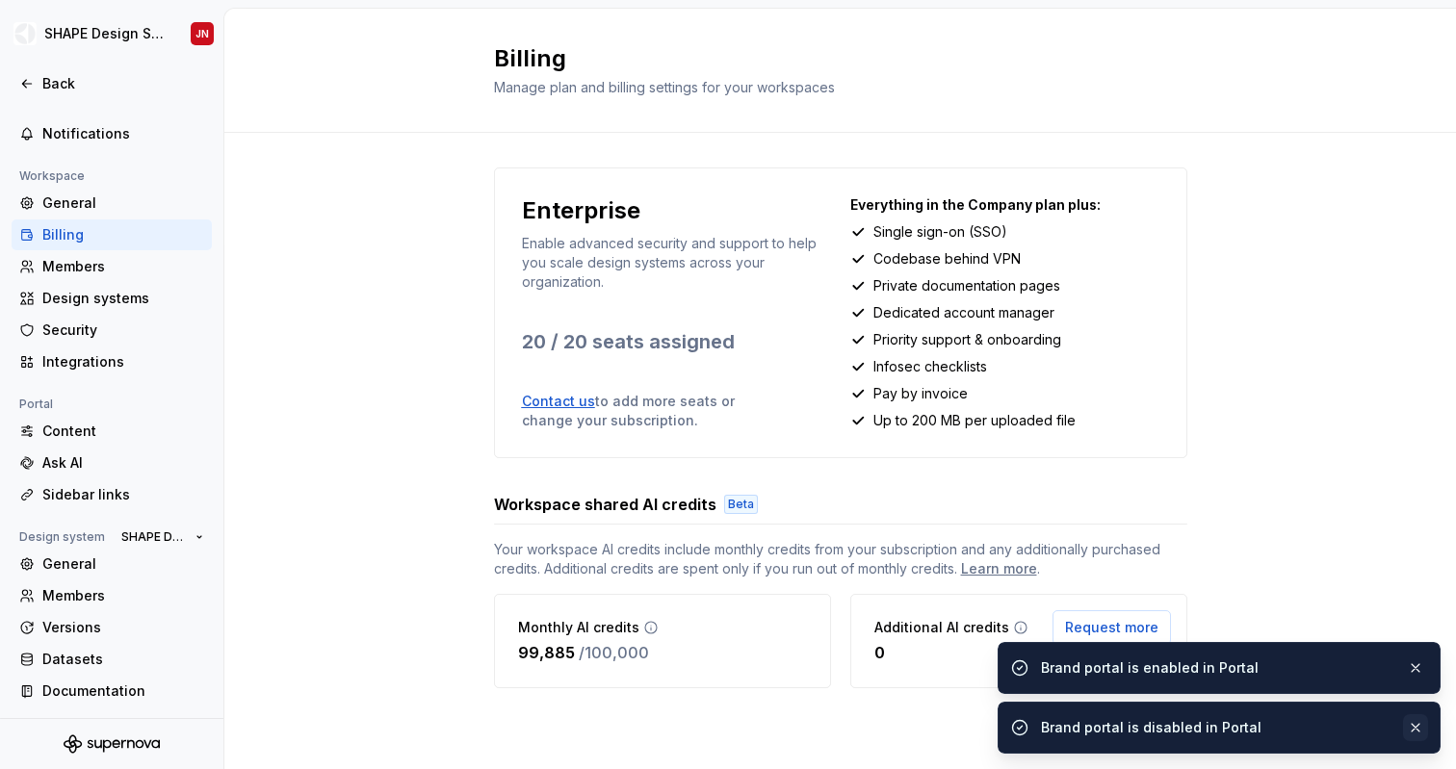
click at [1410, 722] on button "button" at bounding box center [1415, 727] width 25 height 27
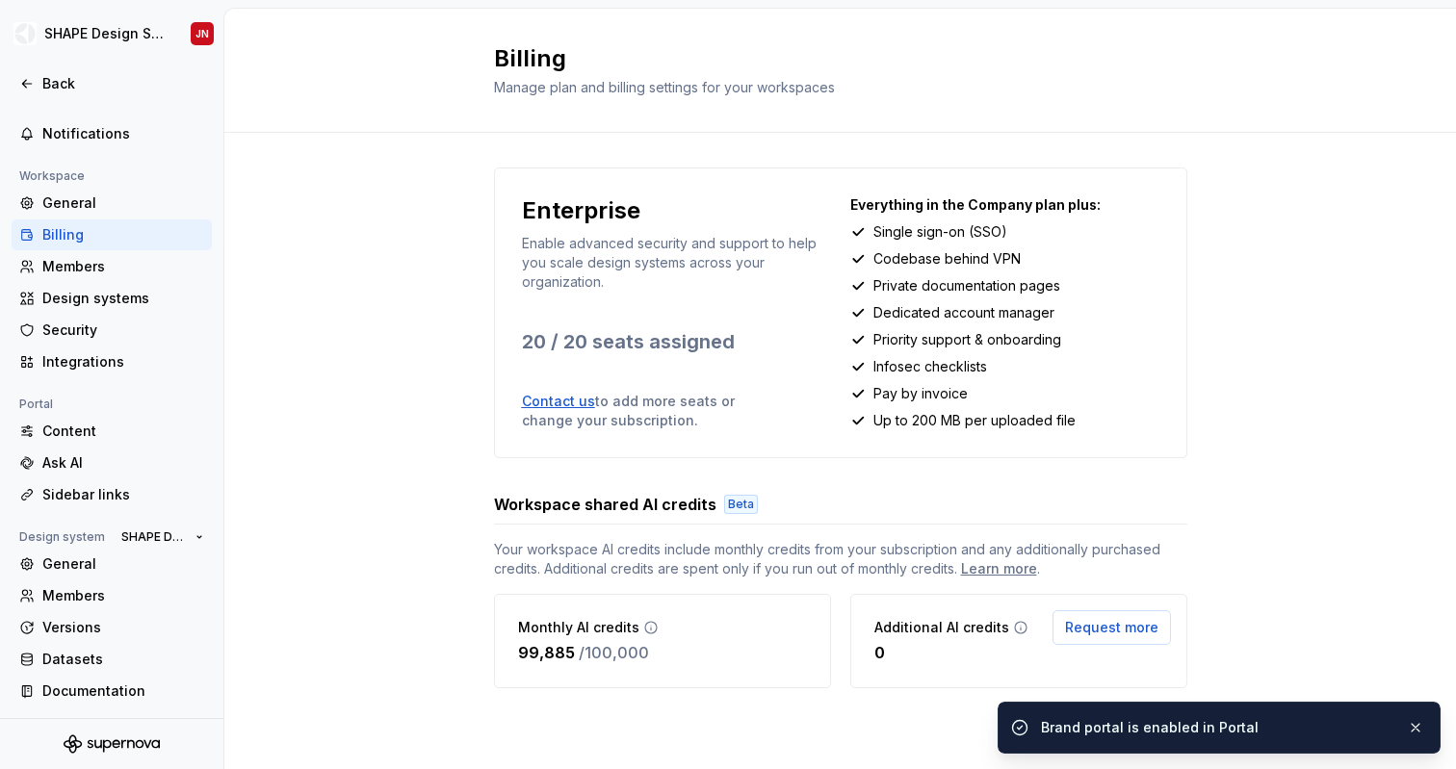
click at [1410, 722] on button "button" at bounding box center [1415, 727] width 25 height 27
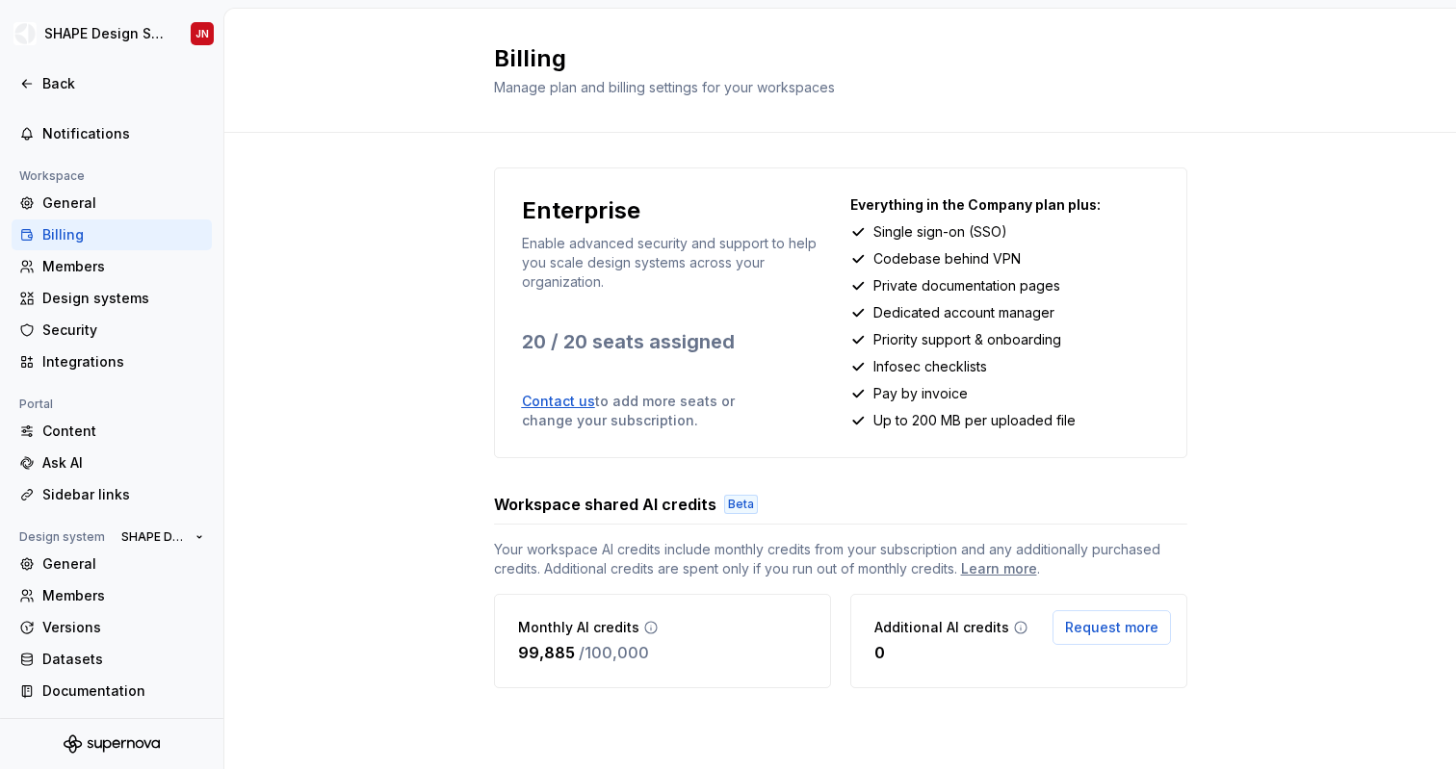
click at [1272, 405] on div "Enterprise Enable advanced security and support to help you scale design system…" at bounding box center [840, 447] width 1232 height 629
